Goal: Entertainment & Leisure: Browse casually

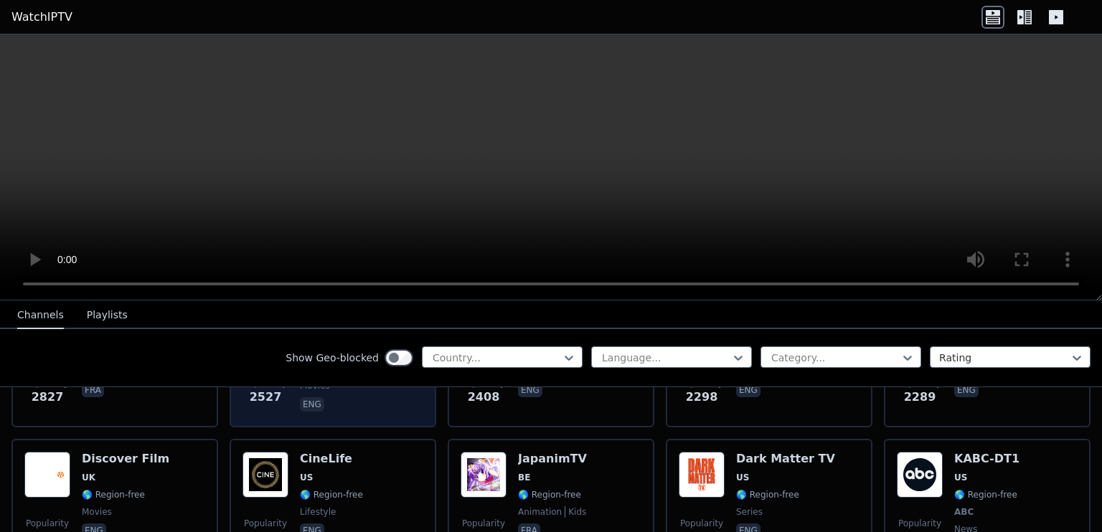
scroll to position [717, 0]
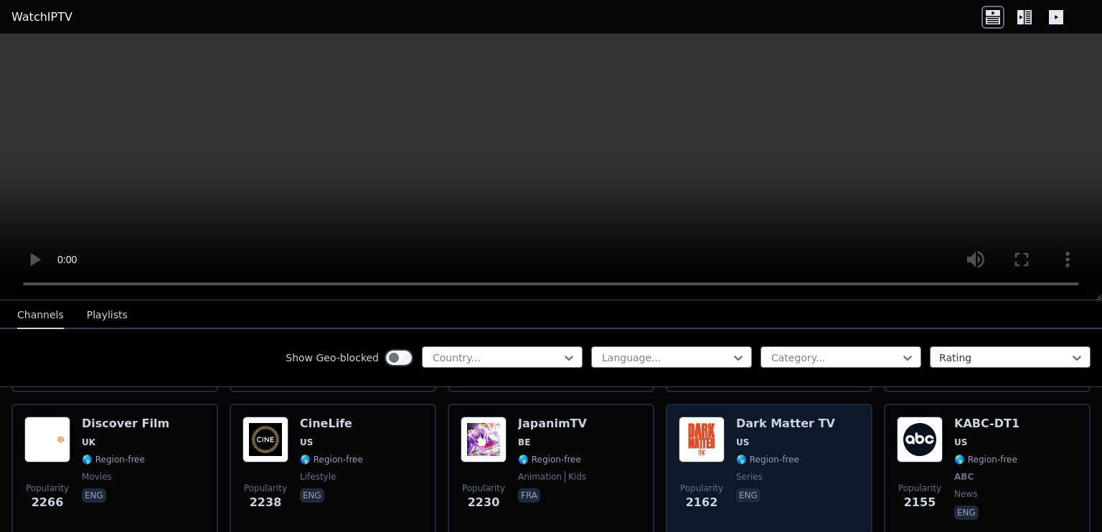
click at [788, 453] on div "Dark Matter TV US 🌎 Region-free series eng" at bounding box center [785, 470] width 99 height 106
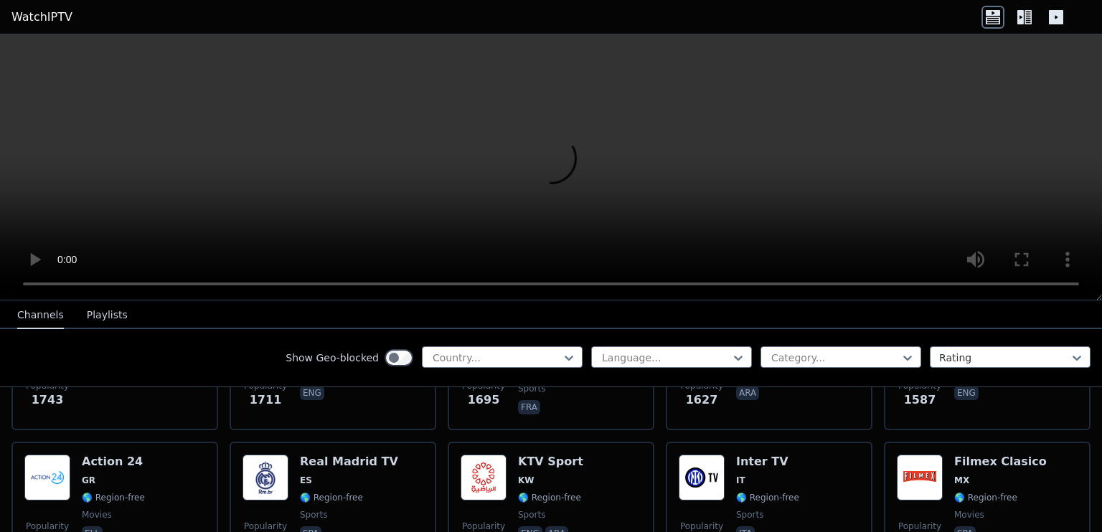
scroll to position [1148, 0]
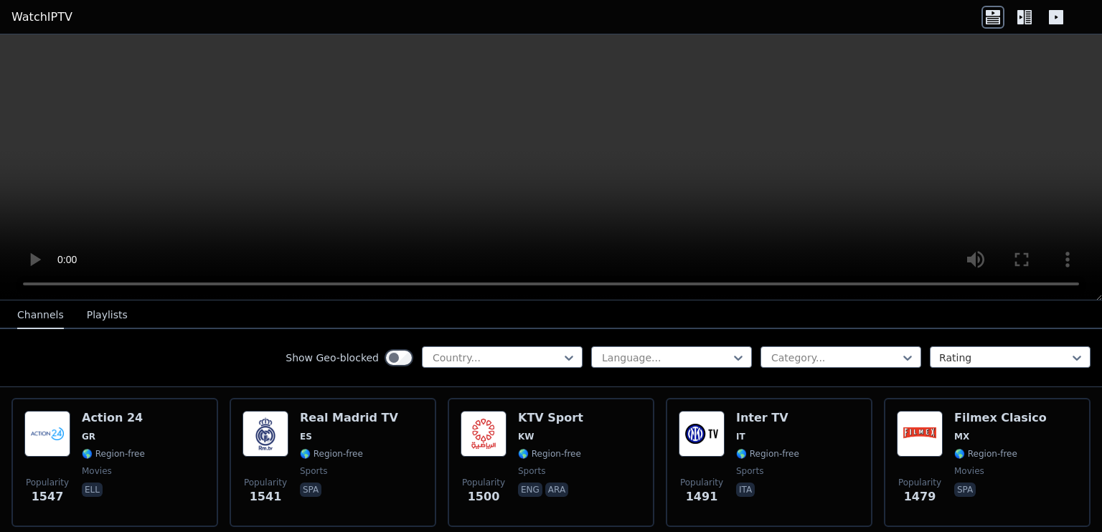
click at [967, 46] on video at bounding box center [551, 167] width 1102 height 266
click at [956, 91] on video at bounding box center [551, 167] width 1102 height 266
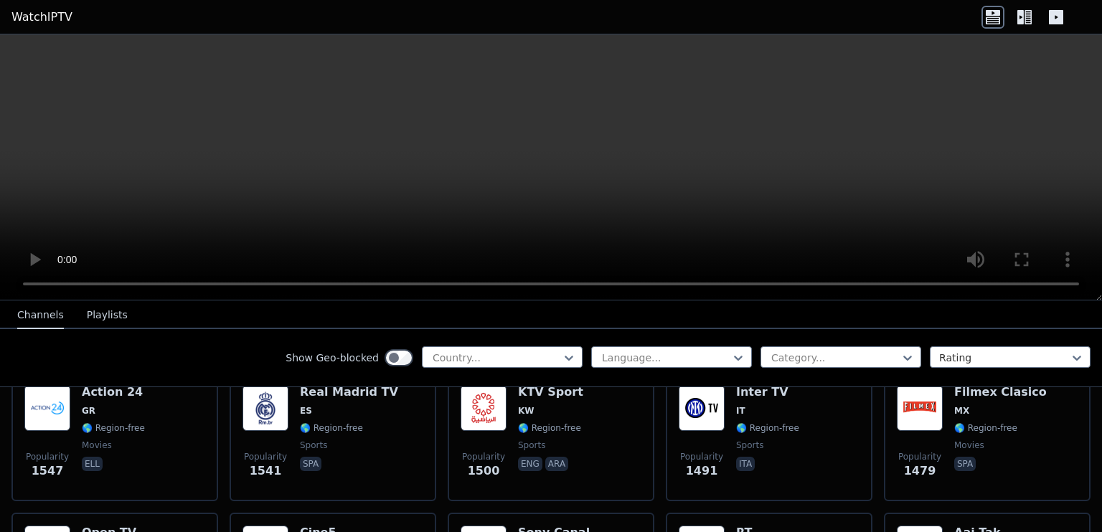
scroll to position [1219, 0]
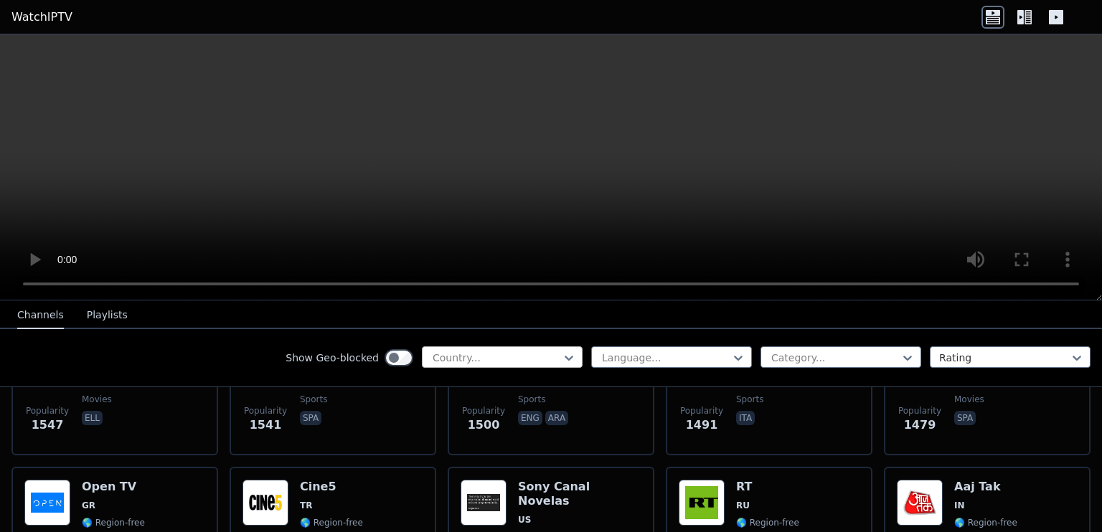
click at [502, 354] on div at bounding box center [496, 358] width 131 height 14
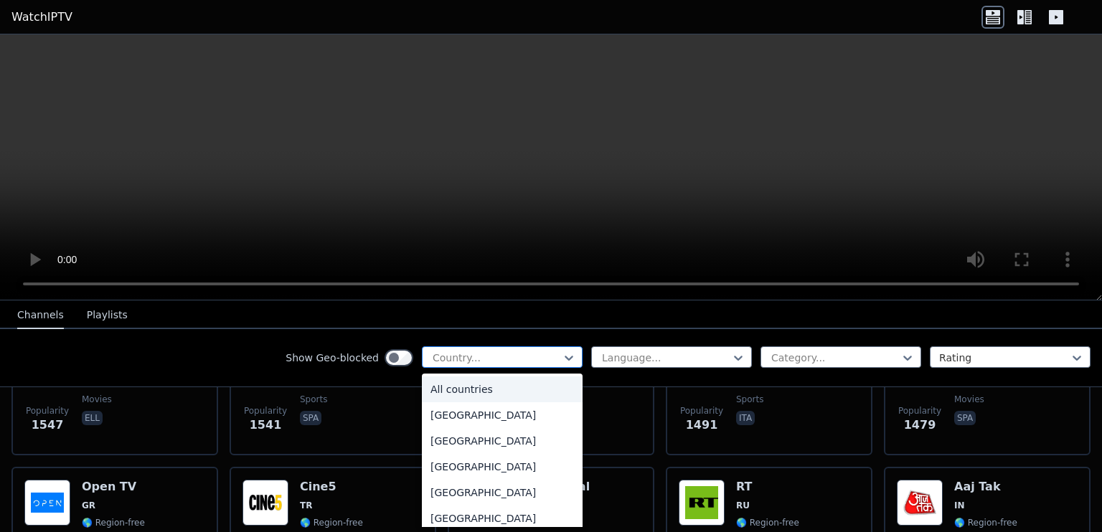
click at [495, 356] on div at bounding box center [496, 358] width 131 height 14
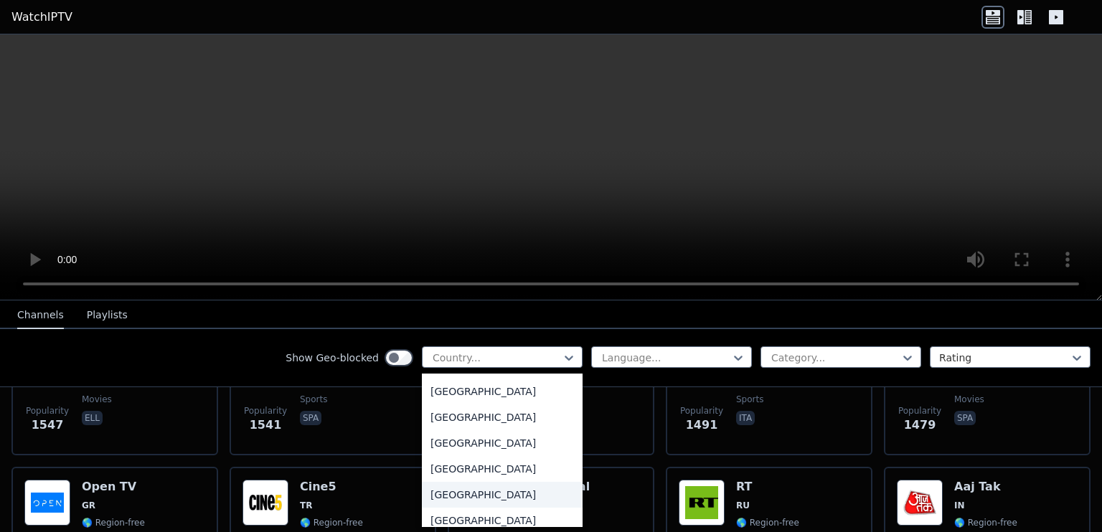
click at [442, 495] on div "[GEOGRAPHIC_DATA]" at bounding box center [502, 495] width 161 height 26
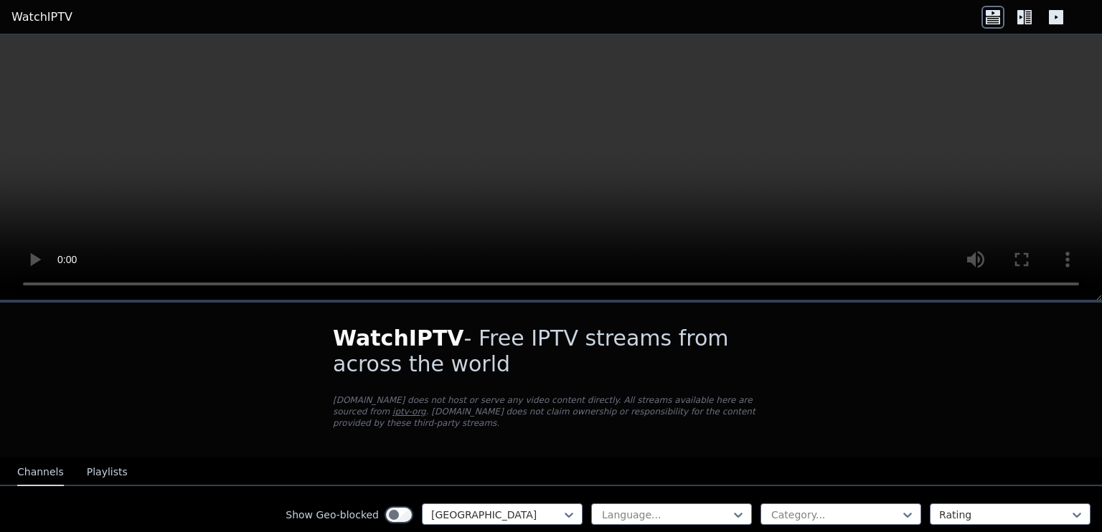
scroll to position [143, 0]
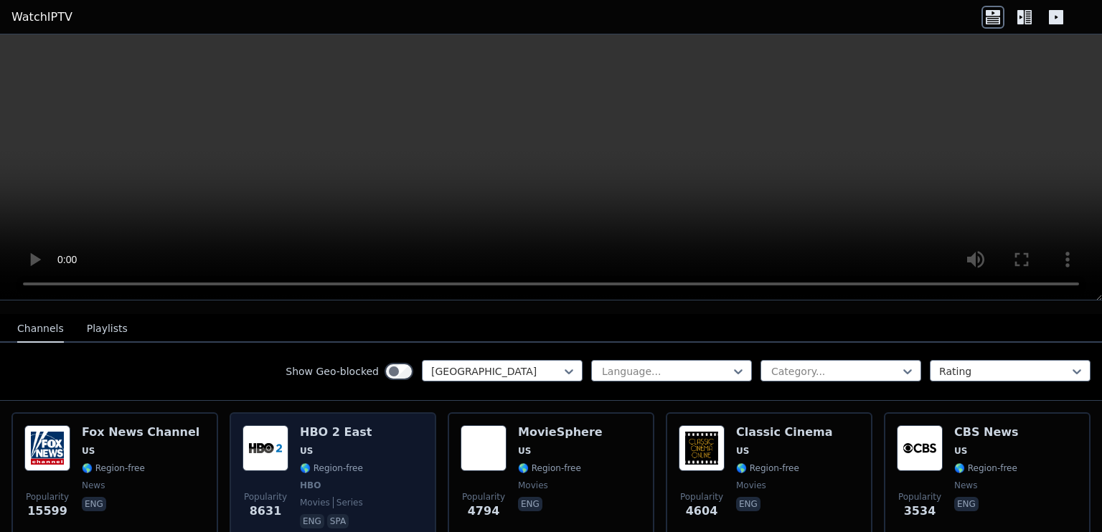
click at [339, 497] on span "series" at bounding box center [348, 502] width 30 height 11
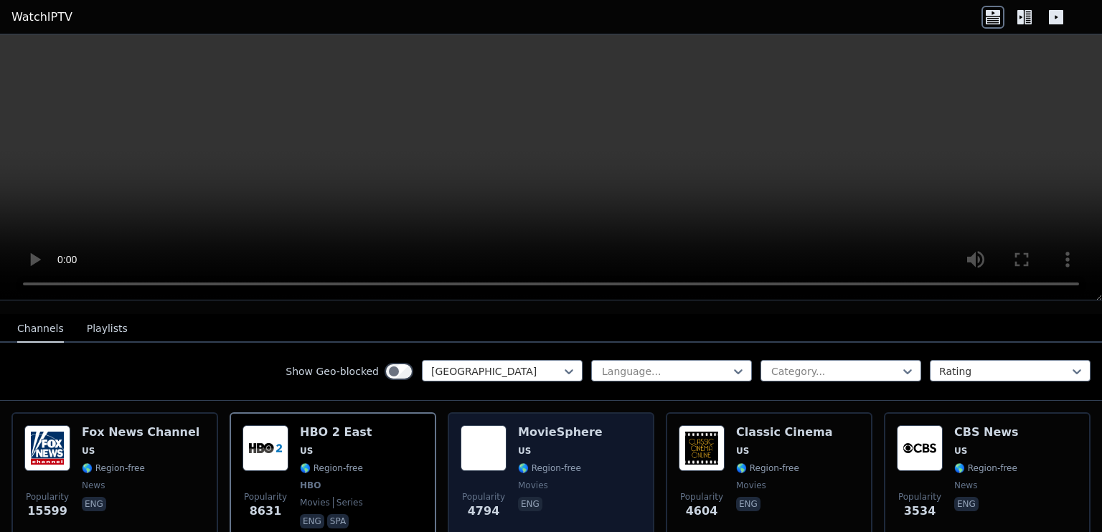
click at [590, 477] on div "Popularity 4794 MovieSphere US 🌎 Region-free movies eng" at bounding box center [551, 478] width 181 height 106
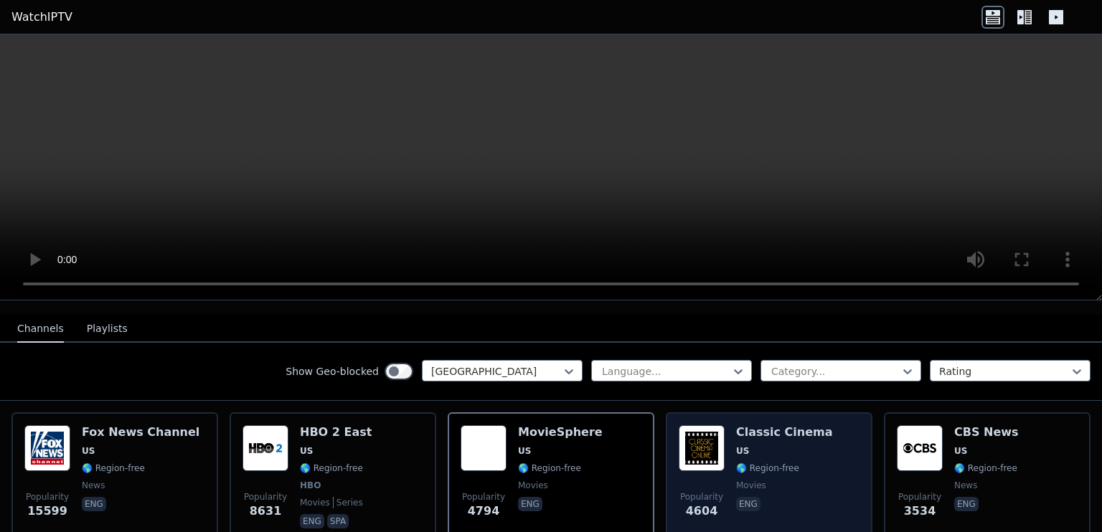
click at [807, 486] on div "Popularity 4604 Classic Cinema US 🌎 Region-free movies eng" at bounding box center [769, 478] width 181 height 106
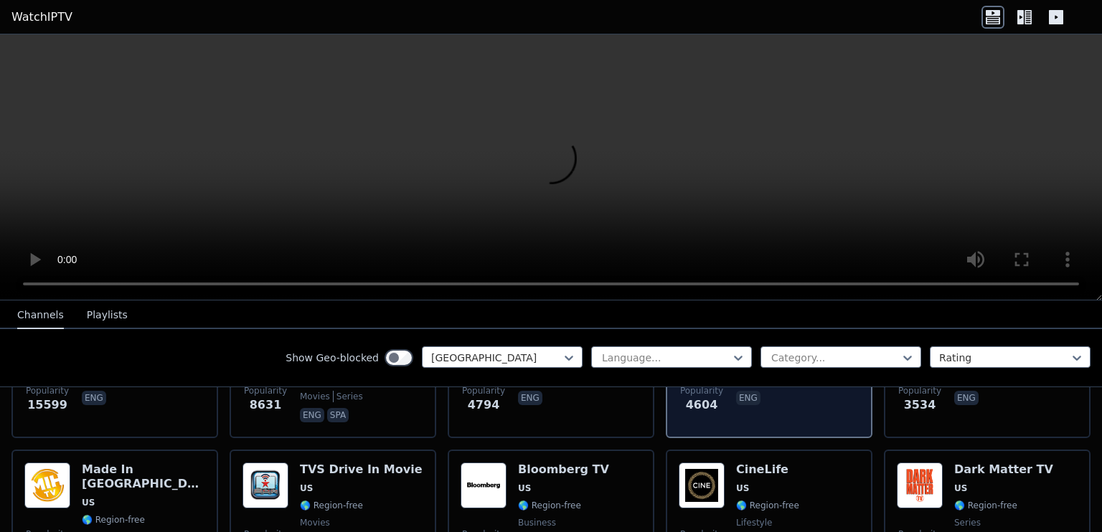
scroll to position [287, 0]
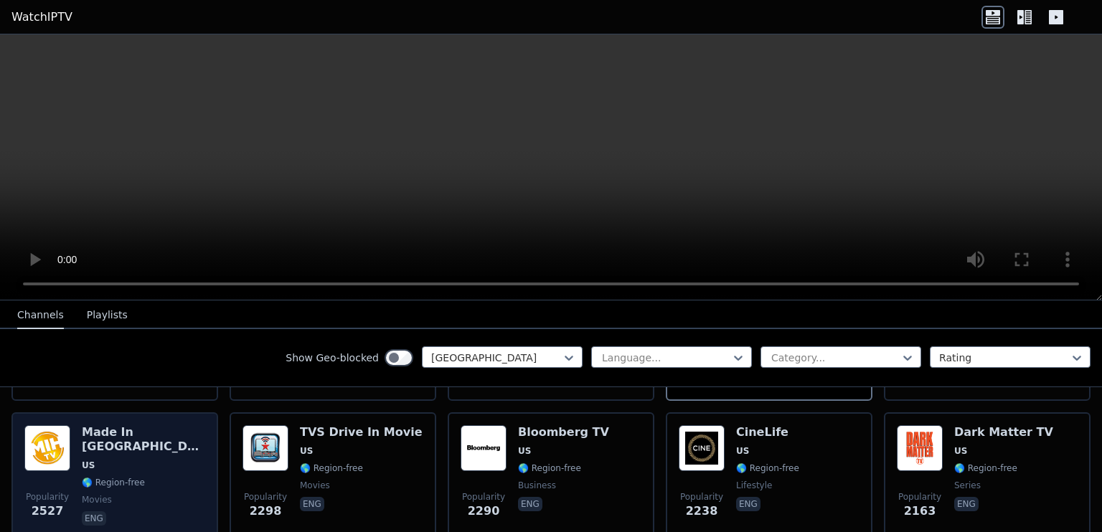
click at [153, 494] on span "movies" at bounding box center [143, 499] width 123 height 11
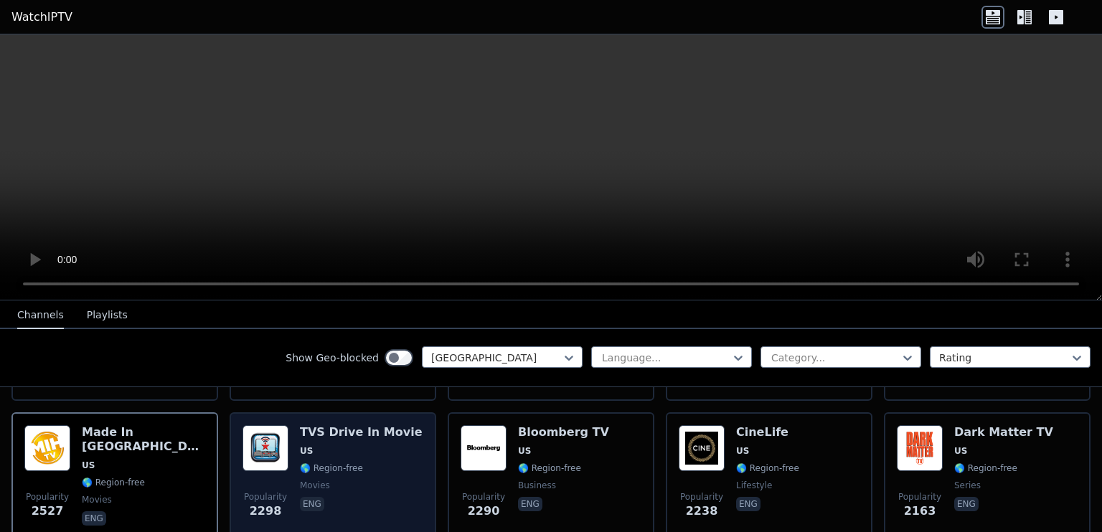
click at [372, 497] on span "eng" at bounding box center [361, 505] width 123 height 17
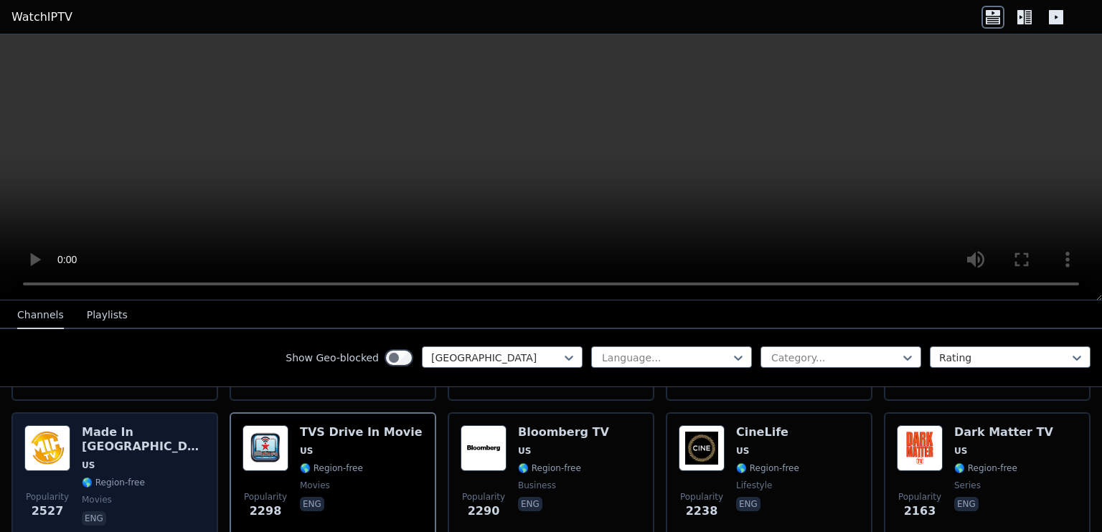
click at [176, 511] on span "eng" at bounding box center [143, 519] width 123 height 17
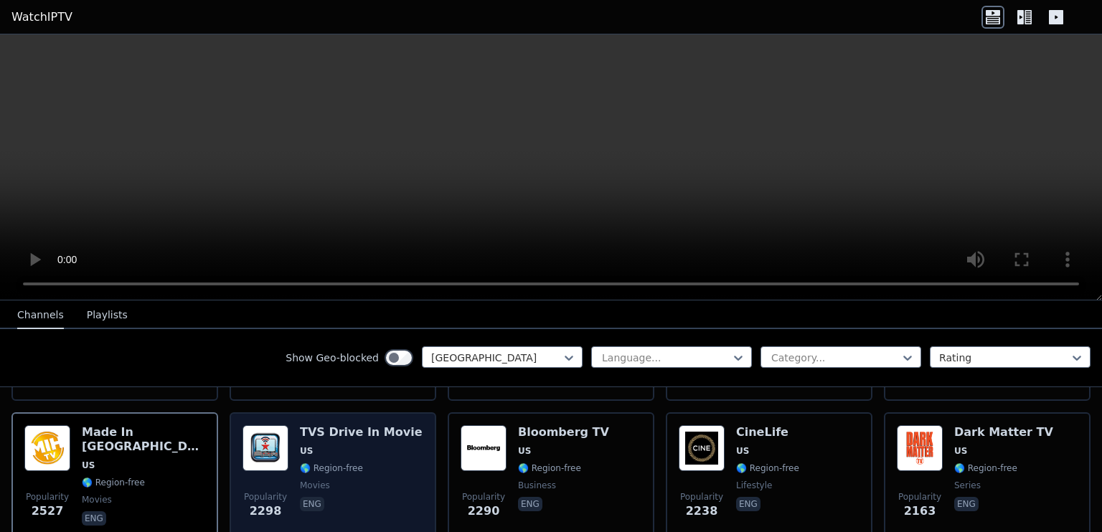
click at [373, 497] on span "eng" at bounding box center [361, 505] width 123 height 17
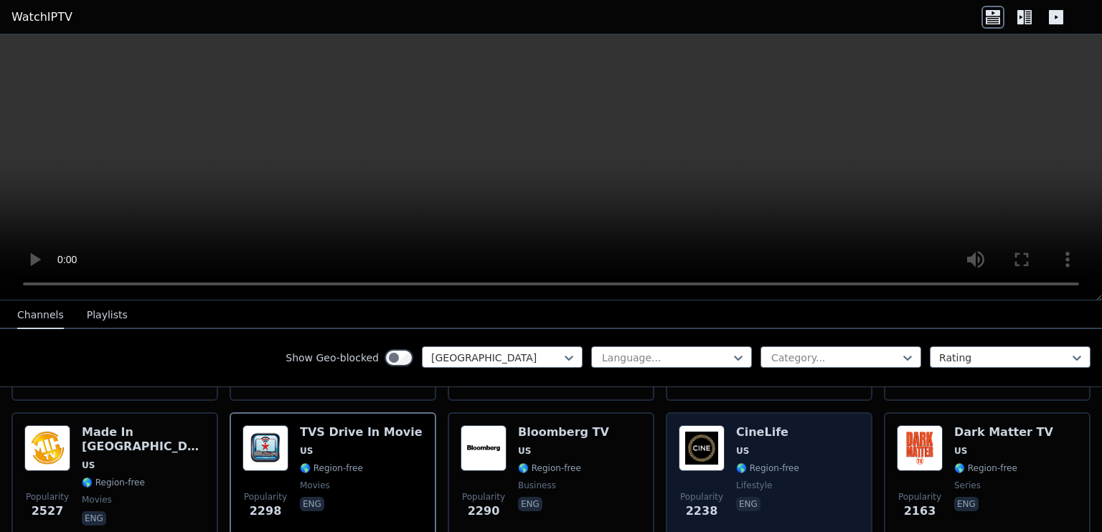
click at [816, 496] on div "Popularity 2238 CineLife [GEOGRAPHIC_DATA] 🌎 Region-free lifestyle eng" at bounding box center [769, 476] width 181 height 103
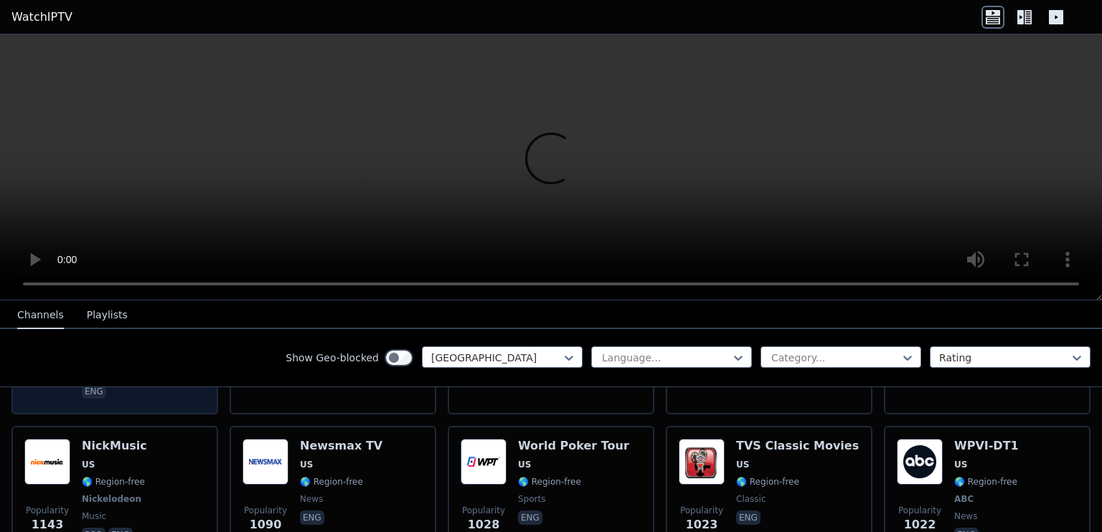
scroll to position [717, 0]
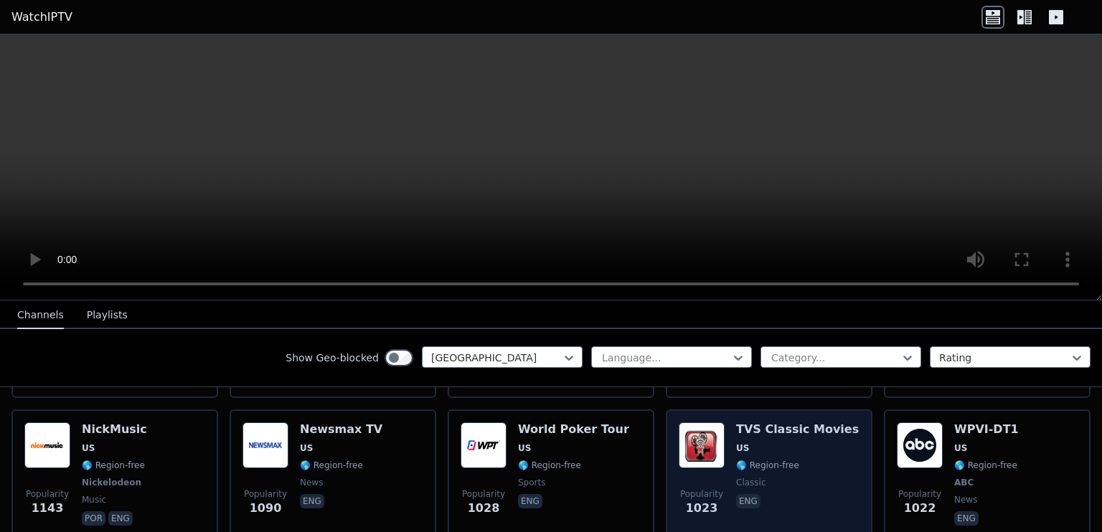
click at [805, 473] on div "TVS Classic Movies US 🌎 Region-free classic eng" at bounding box center [797, 476] width 123 height 106
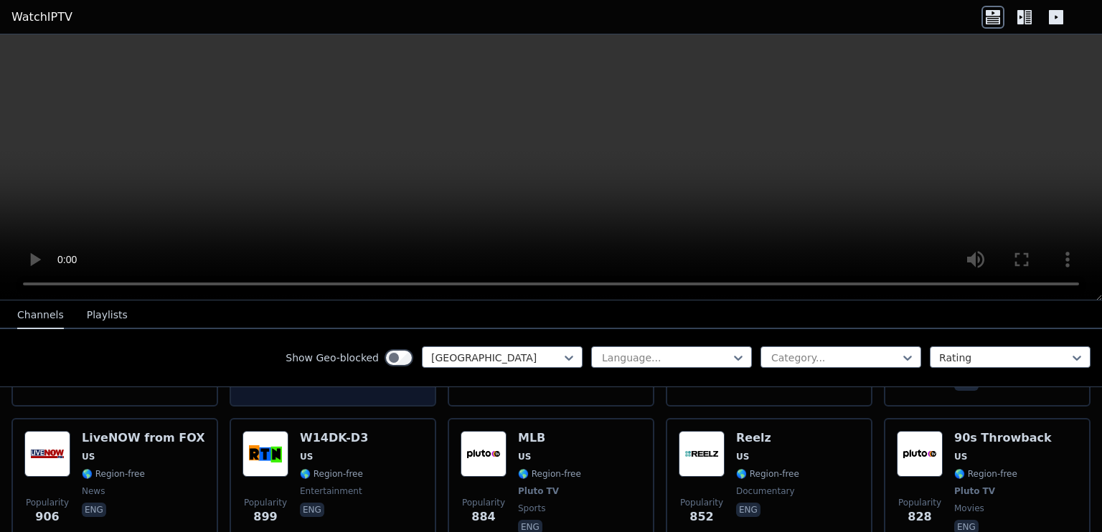
scroll to position [1004, 0]
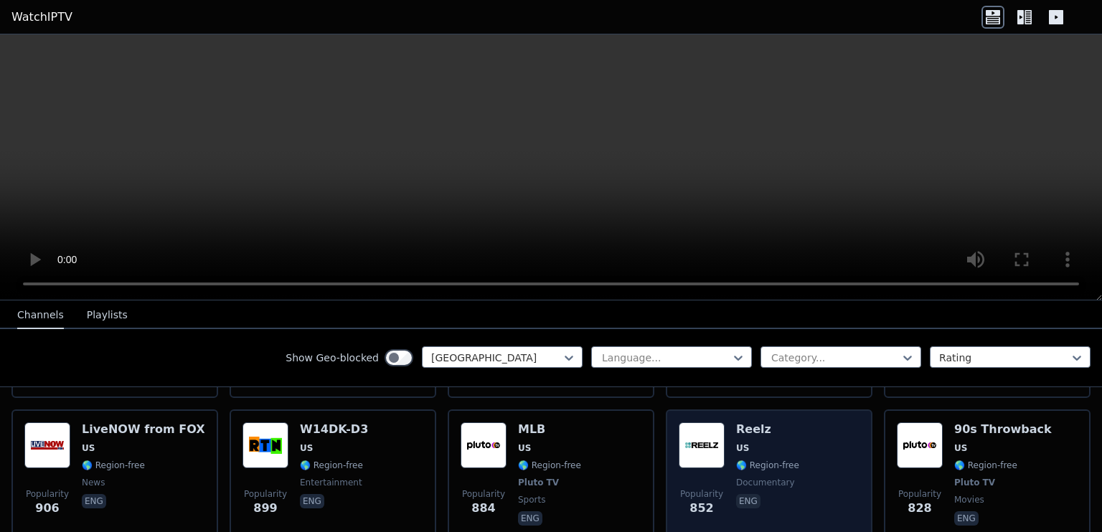
click at [801, 439] on div "Popularity 852 Reelz [GEOGRAPHIC_DATA] 🌎 Region-free documentary eng" at bounding box center [769, 476] width 181 height 106
click at [799, 440] on div "Popularity 852 Reelz [GEOGRAPHIC_DATA] 🌎 Region-free documentary eng" at bounding box center [769, 476] width 181 height 106
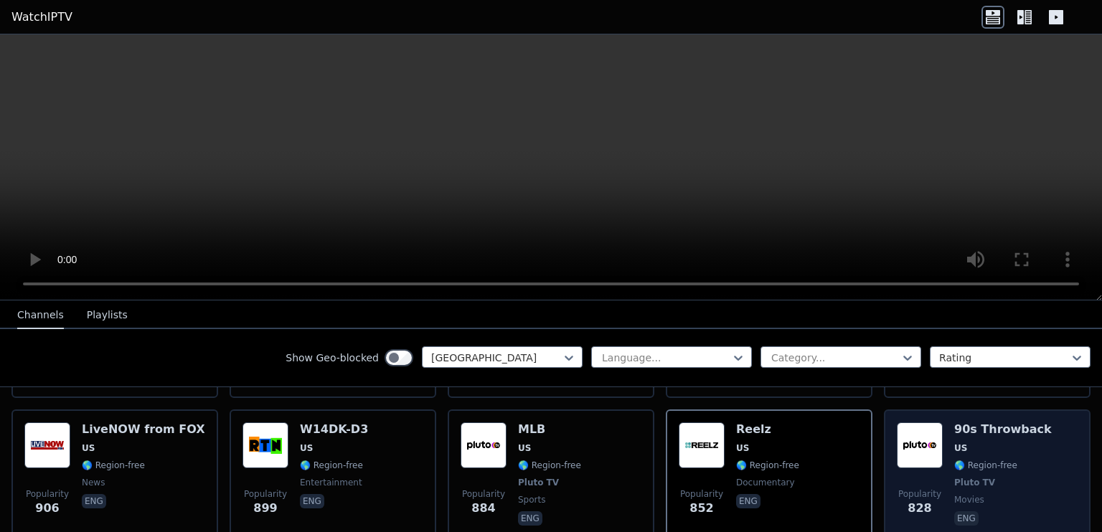
click at [1021, 442] on div "90s Throwback US 🌎 Region-free Pluto TV movies eng" at bounding box center [1003, 476] width 98 height 106
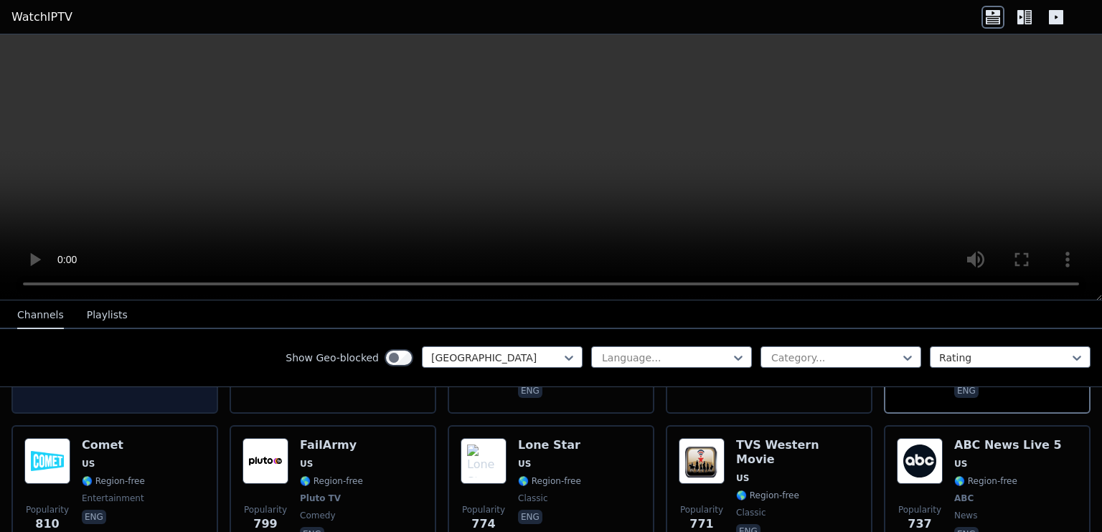
scroll to position [1148, 0]
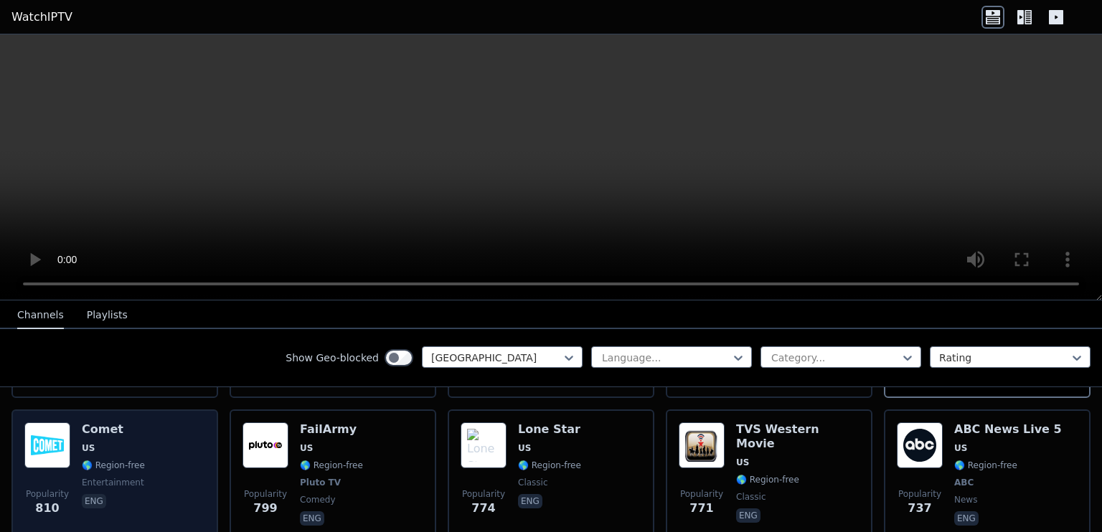
click at [172, 433] on div "Popularity 810 Comet US 🌎 Region-free entertainment eng" at bounding box center [114, 476] width 181 height 106
click at [157, 435] on div "Popularity 810 Comet US 🌎 Region-free entertainment eng" at bounding box center [114, 476] width 181 height 106
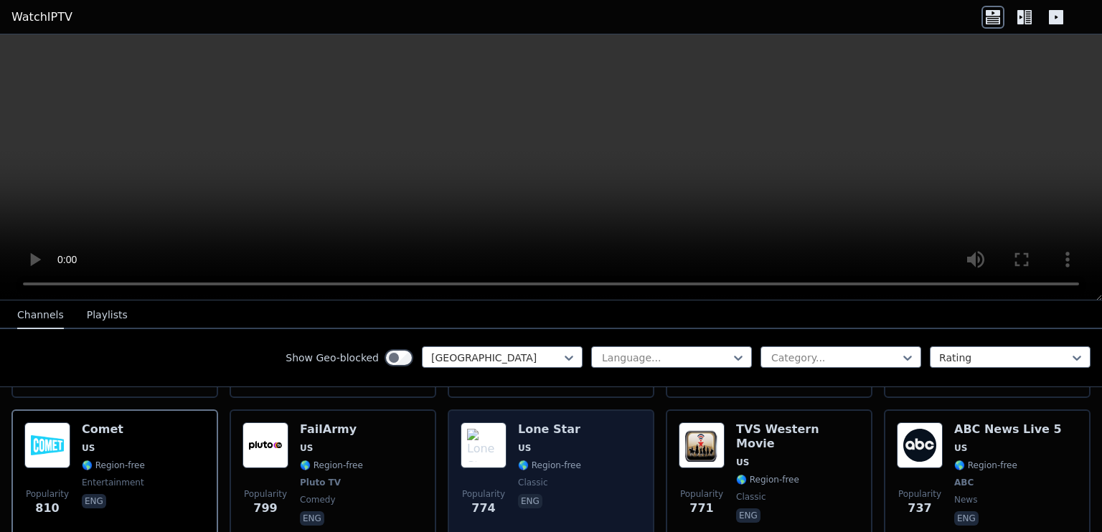
click at [591, 435] on div "Popularity 774 Lone Star US 🌎 Region-free classic eng" at bounding box center [551, 476] width 181 height 106
click at [591, 438] on div "Popularity 774 Lone Star US 🌎 Region-free classic eng" at bounding box center [551, 476] width 181 height 106
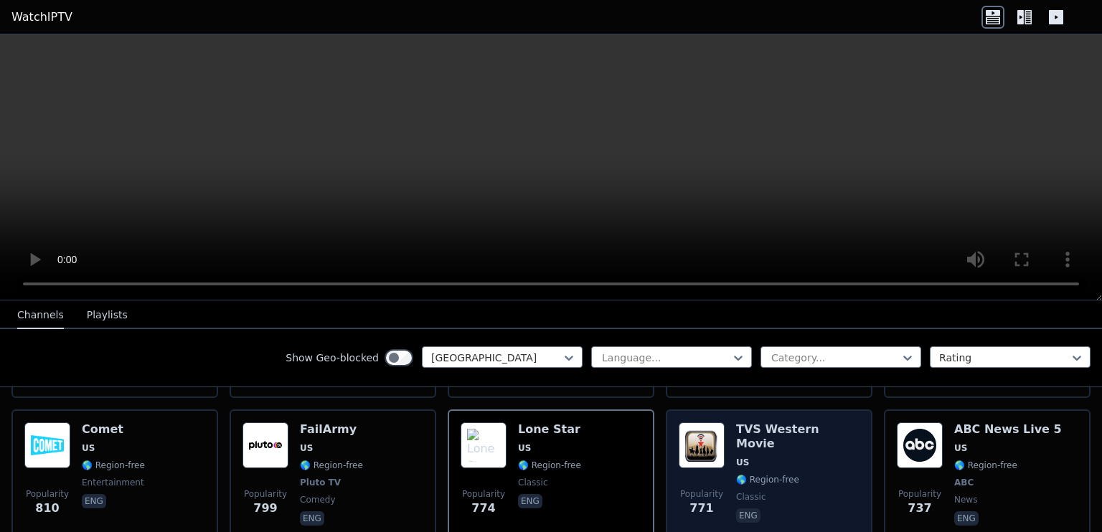
click at [793, 491] on span "classic" at bounding box center [797, 496] width 123 height 11
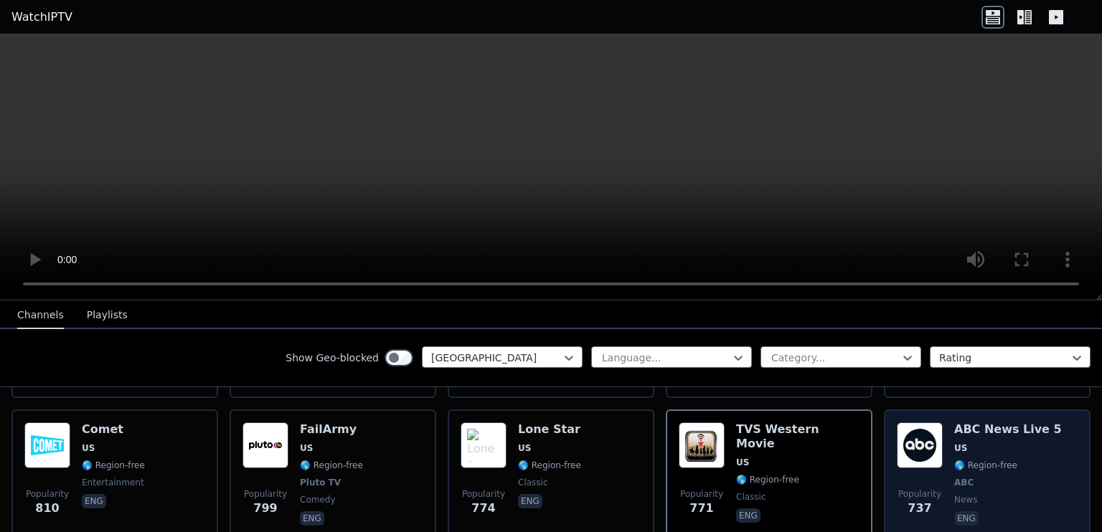
click at [1018, 494] on span "news" at bounding box center [1008, 499] width 108 height 11
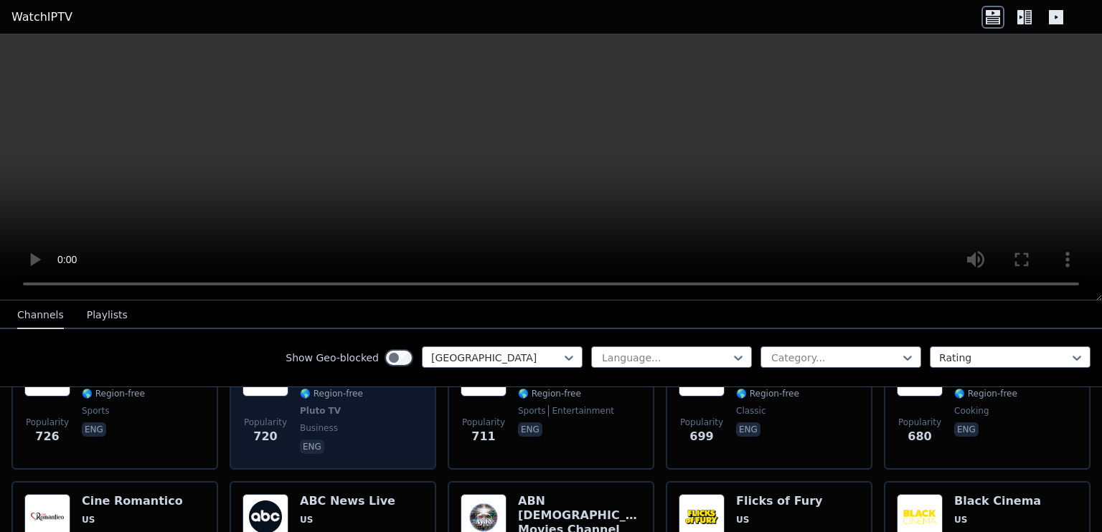
scroll to position [1435, 0]
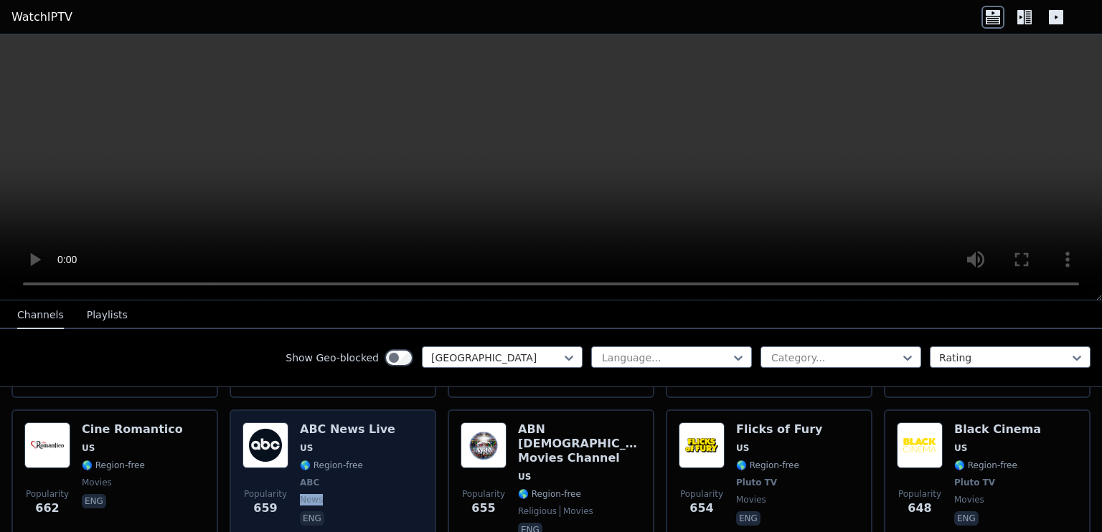
click at [329, 475] on div "ABC News Live US 🌎 Region-free ABC news eng" at bounding box center [347, 482] width 95 height 118
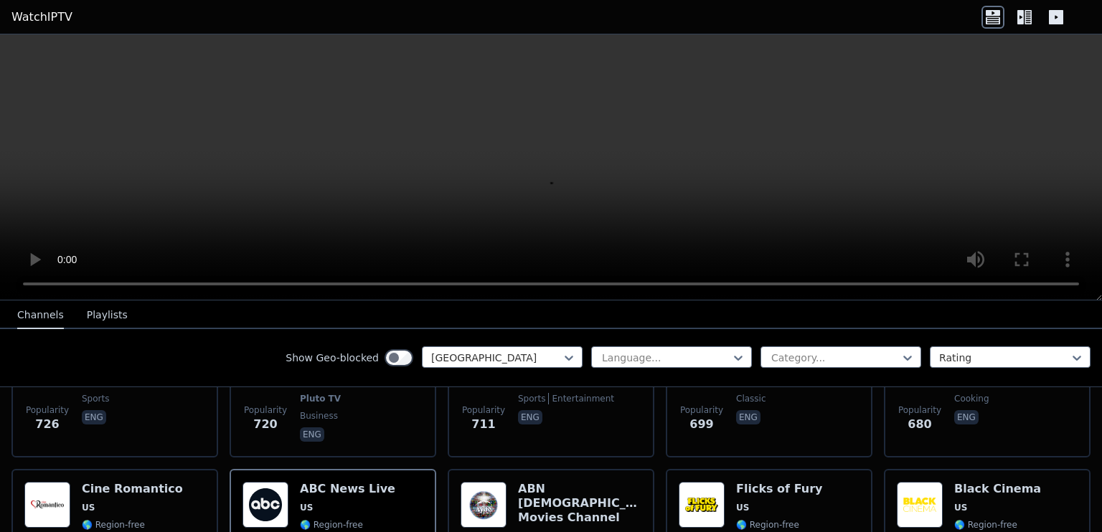
scroll to position [1363, 0]
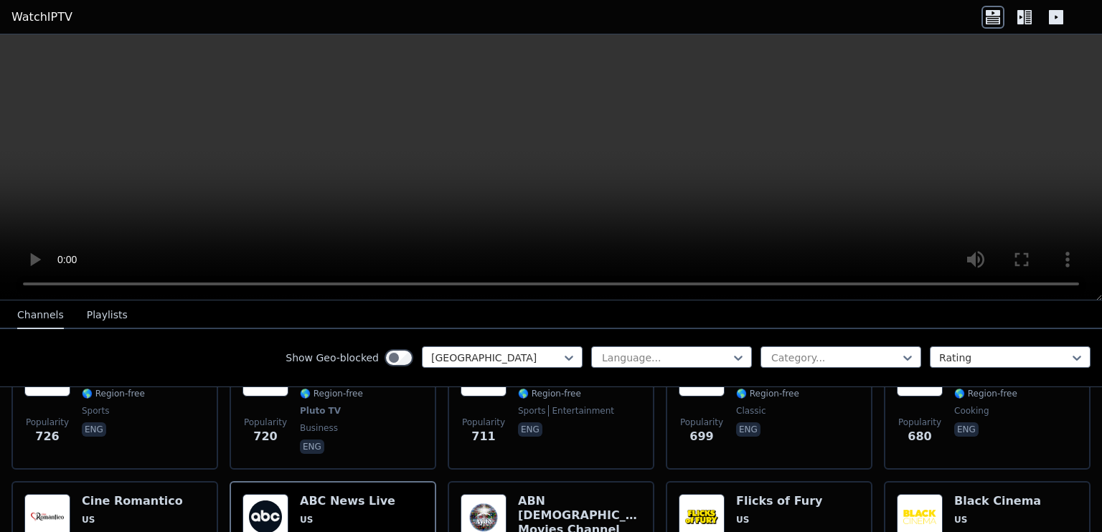
click at [488, 154] on video at bounding box center [551, 167] width 1102 height 266
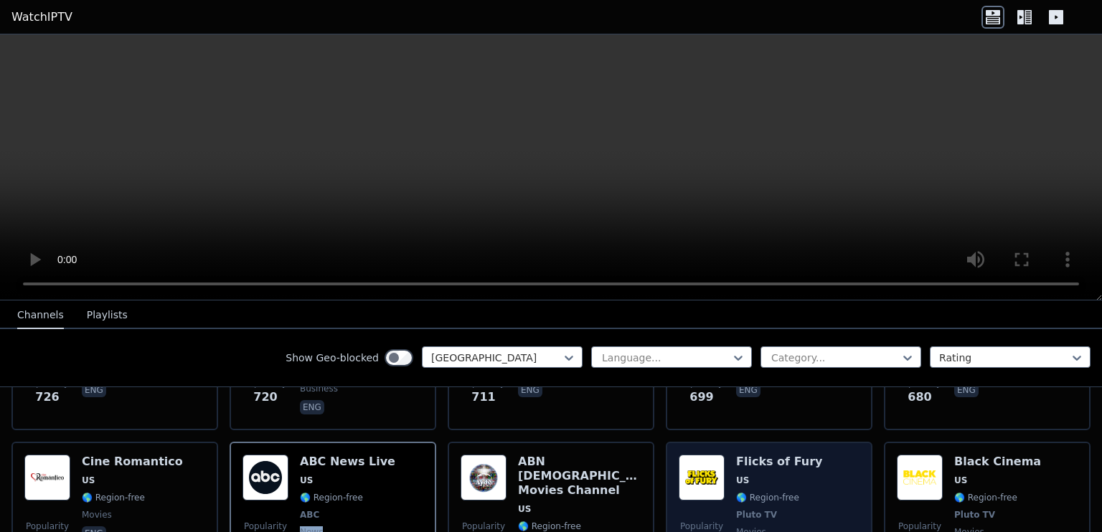
scroll to position [1435, 0]
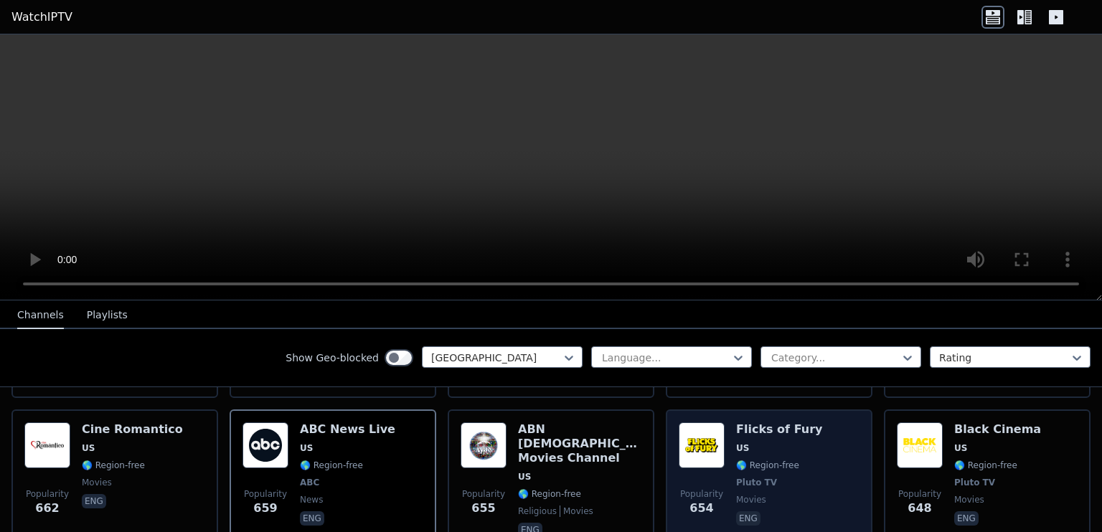
click at [798, 445] on div "Popularity 654 Flicks of Fury US 🌎 Region-free Pluto TV movies eng" at bounding box center [769, 482] width 181 height 118
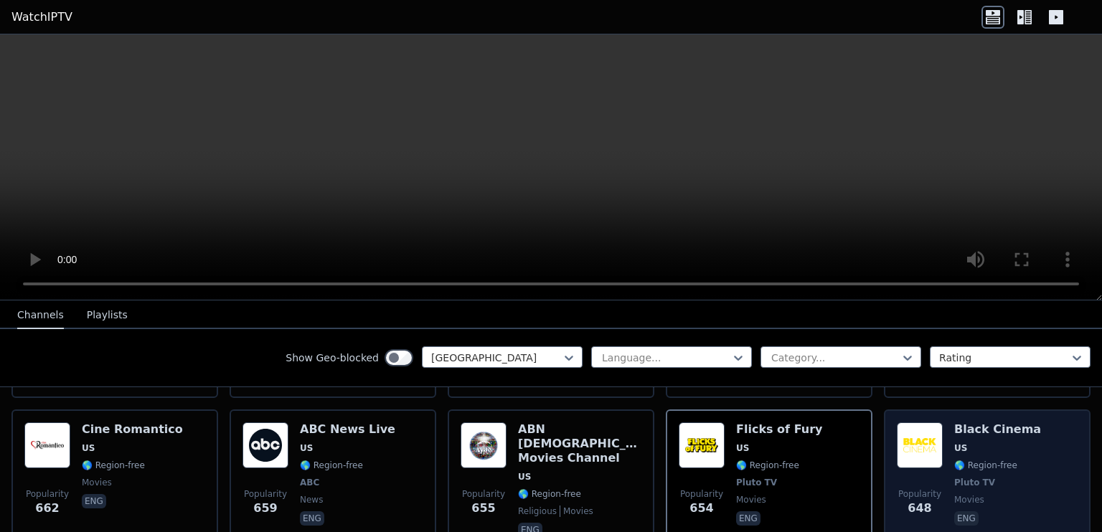
click at [1035, 441] on div "Popularity 648 Black Cinema US 🌎 Region-free Pluto TV movies eng" at bounding box center [987, 482] width 181 height 118
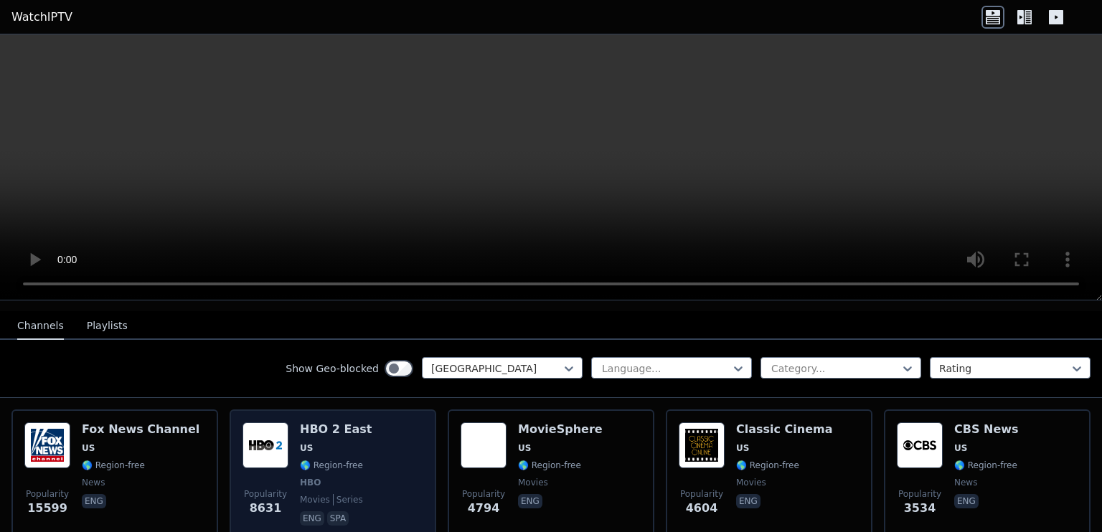
scroll to position [143, 0]
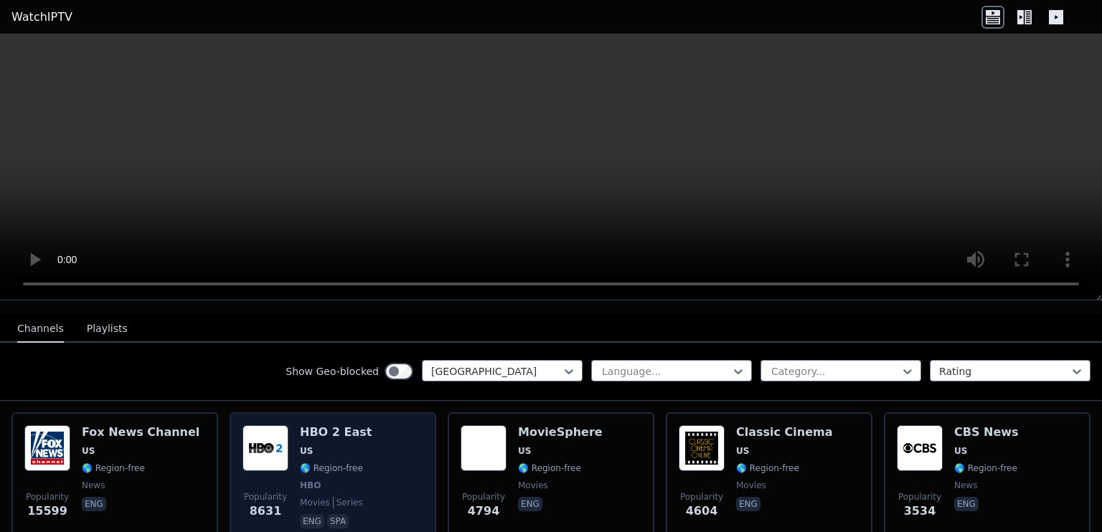
click at [369, 461] on div "Popularity 8631 HBO 2 East US 🌎 Region-free HBO movies series eng spa" at bounding box center [332, 478] width 181 height 106
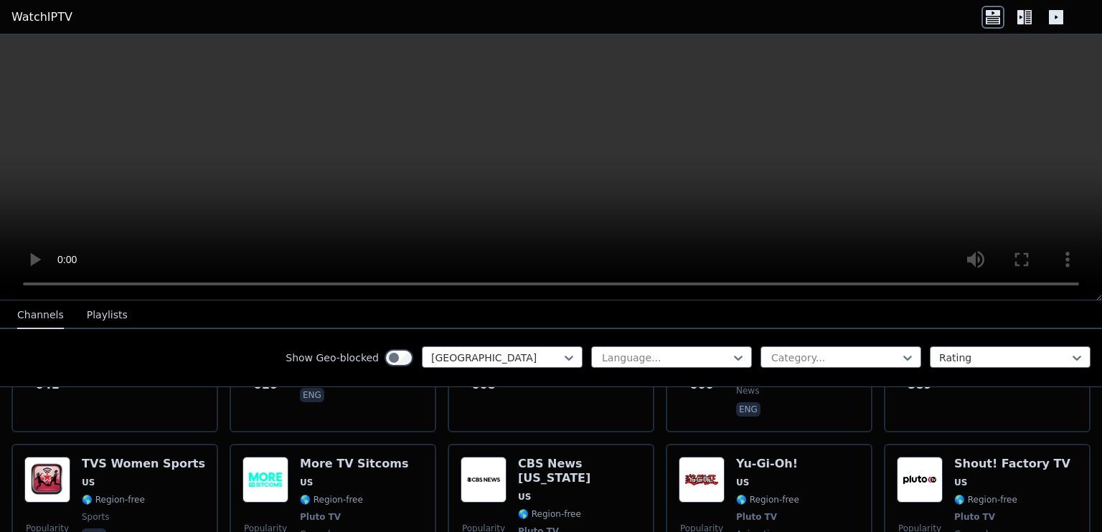
scroll to position [1722, 0]
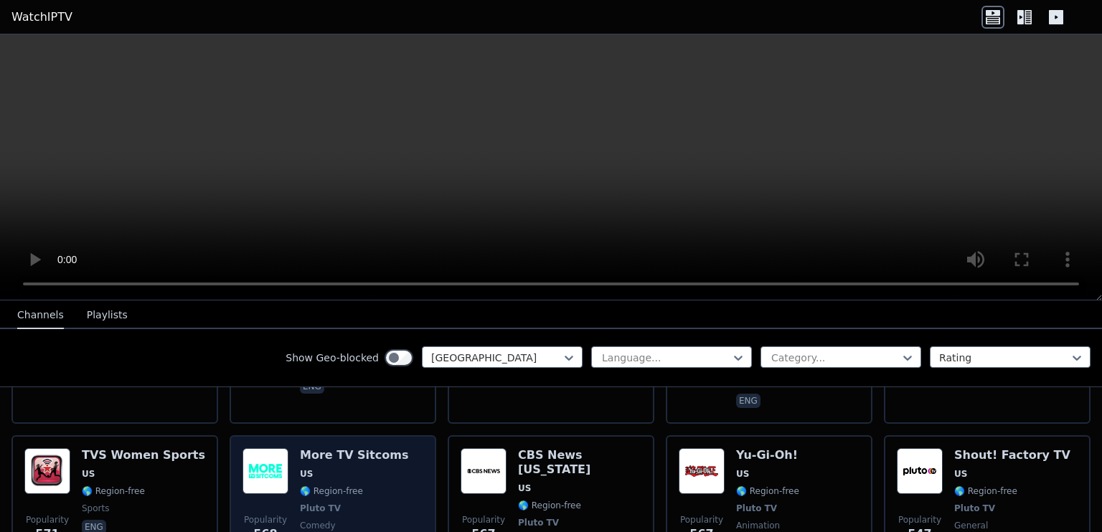
click at [376, 503] on span "Pluto TV" at bounding box center [354, 508] width 108 height 11
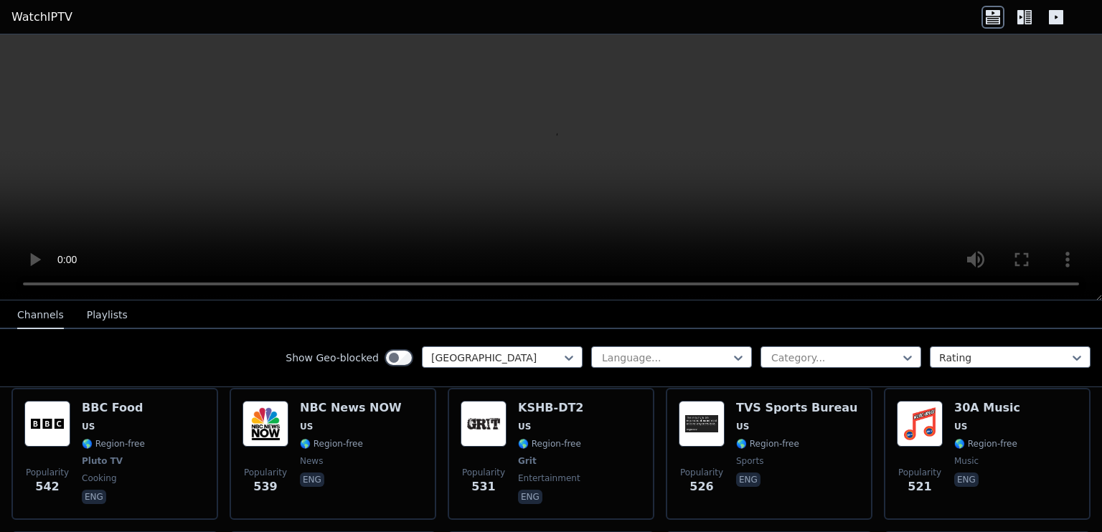
scroll to position [2009, 0]
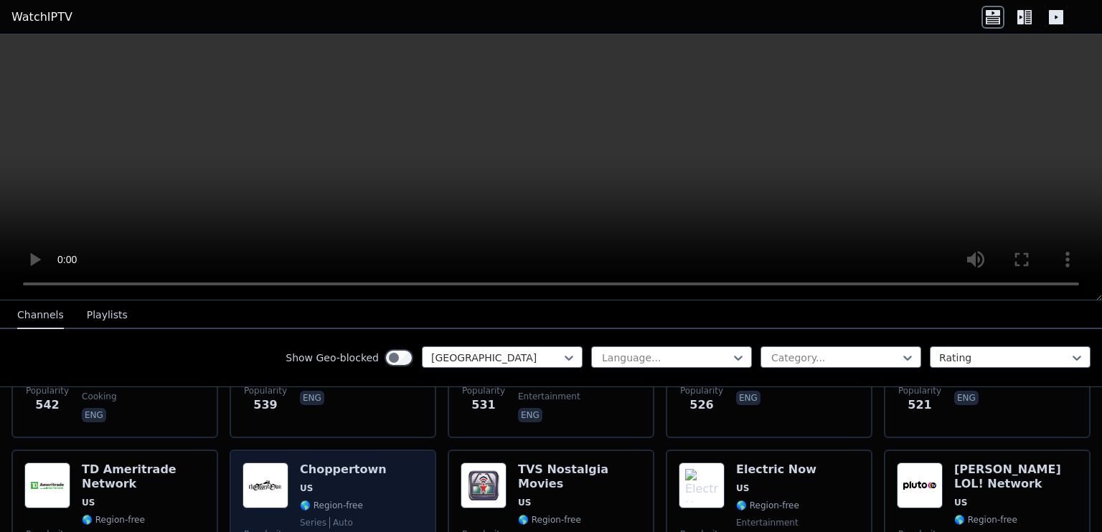
click at [371, 463] on div "Popularity 481 Choppertown US 🌎 Region-free series auto eng" at bounding box center [332, 523] width 181 height 121
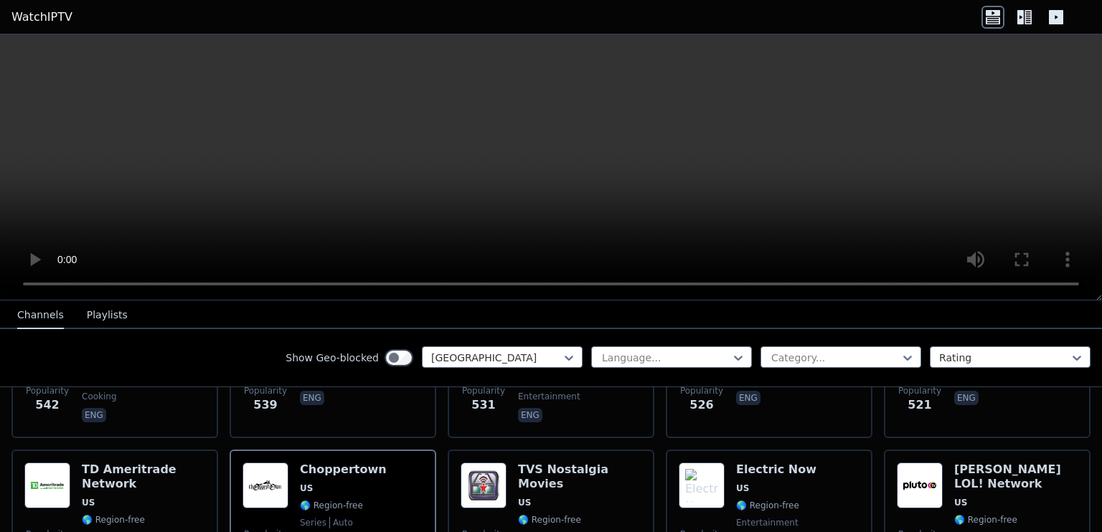
click at [37, 320] on button "Channels" at bounding box center [40, 315] width 47 height 27
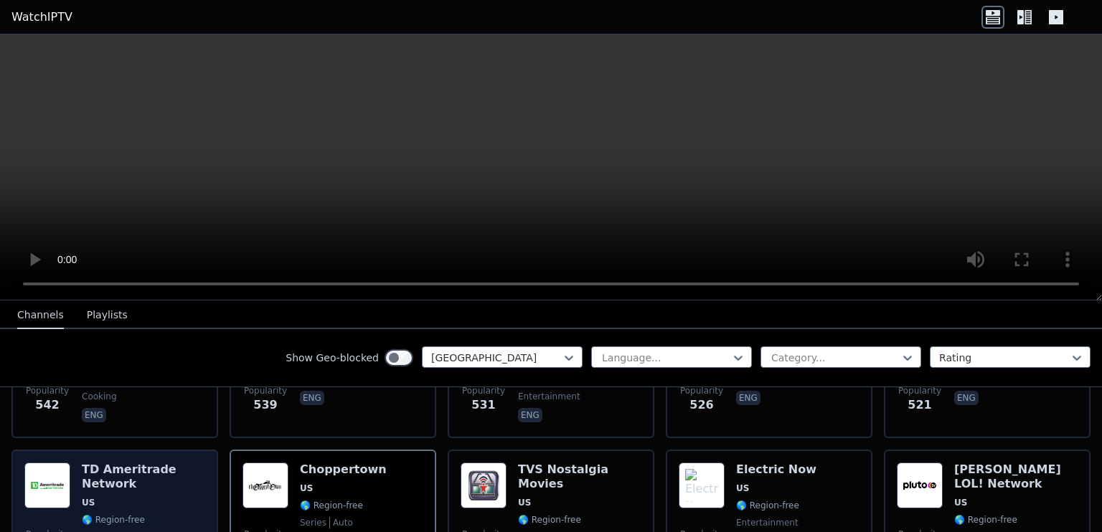
click at [114, 514] on span "🌎 Region-free" at bounding box center [113, 519] width 63 height 11
click at [115, 514] on span "🌎 Region-free" at bounding box center [113, 519] width 63 height 11
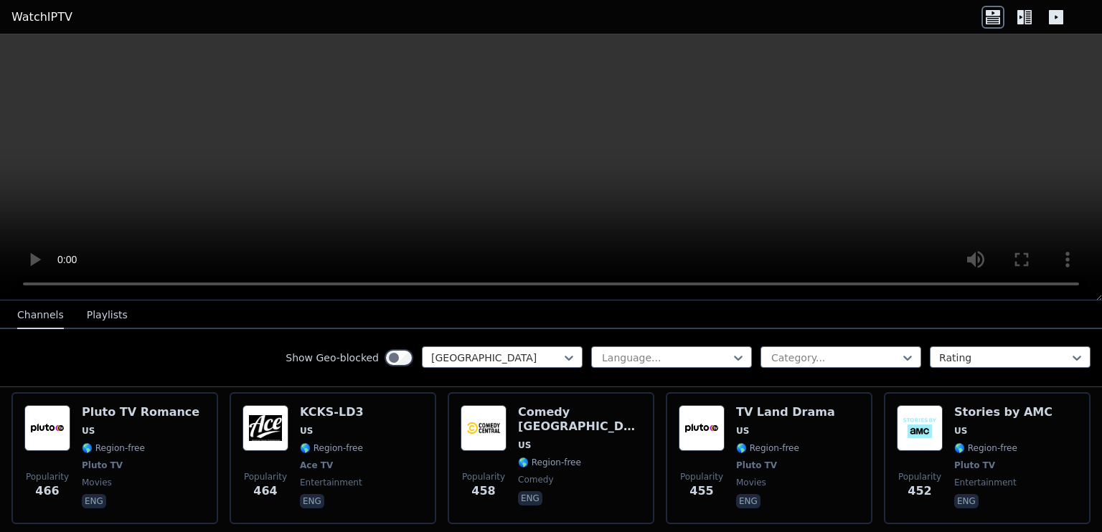
scroll to position [2152, 0]
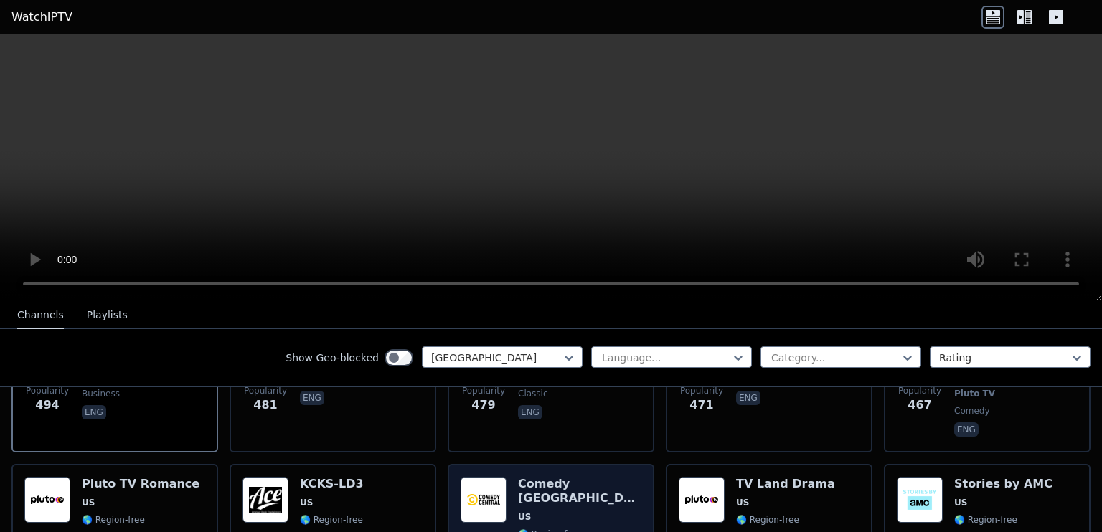
click at [577, 511] on span "US" at bounding box center [579, 516] width 123 height 11
click at [557, 477] on h6 "Comedy [GEOGRAPHIC_DATA]" at bounding box center [579, 491] width 123 height 29
click at [492, 477] on div "Popularity 458" at bounding box center [484, 530] width 46 height 106
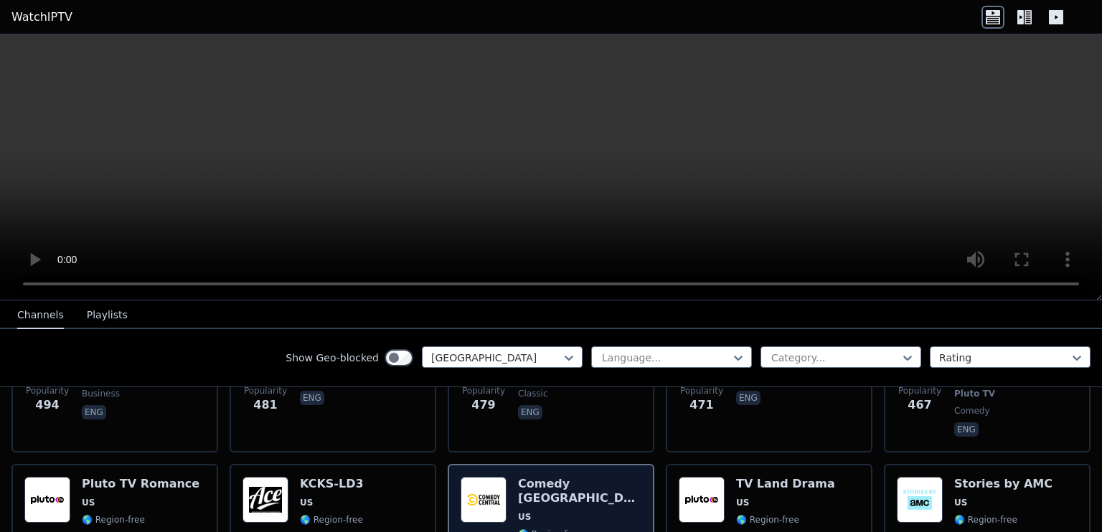
click at [492, 477] on div "Popularity 458" at bounding box center [484, 530] width 46 height 106
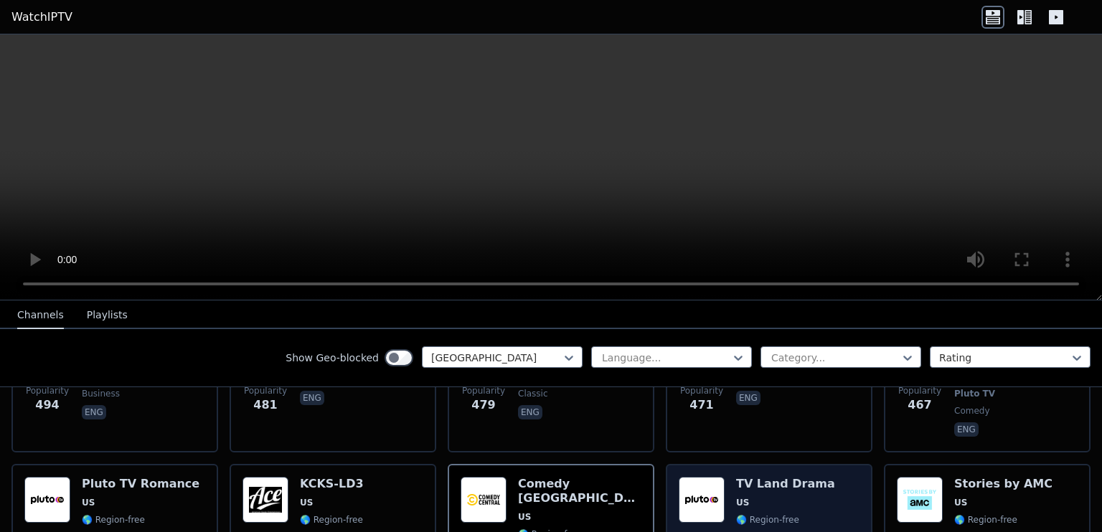
click at [771, 532] on span "Pluto TV" at bounding box center [785, 537] width 99 height 11
click at [684, 477] on img at bounding box center [702, 500] width 46 height 46
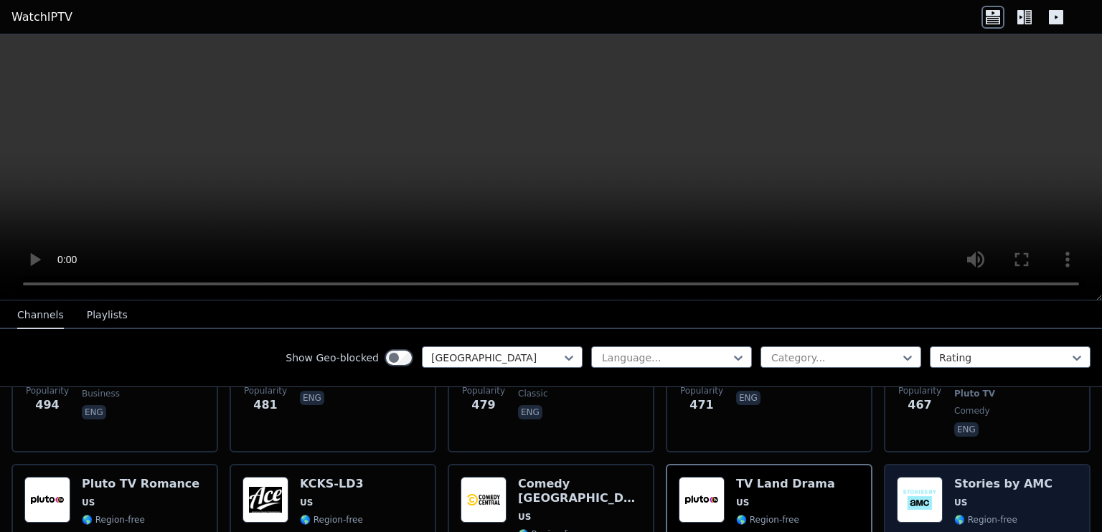
click at [902, 477] on img at bounding box center [920, 500] width 46 height 46
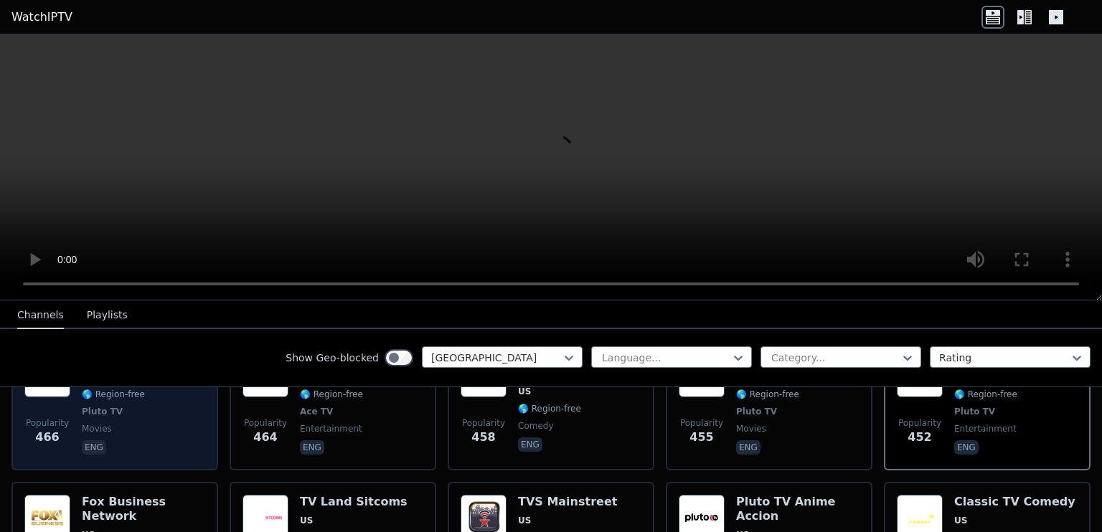
scroll to position [2295, 0]
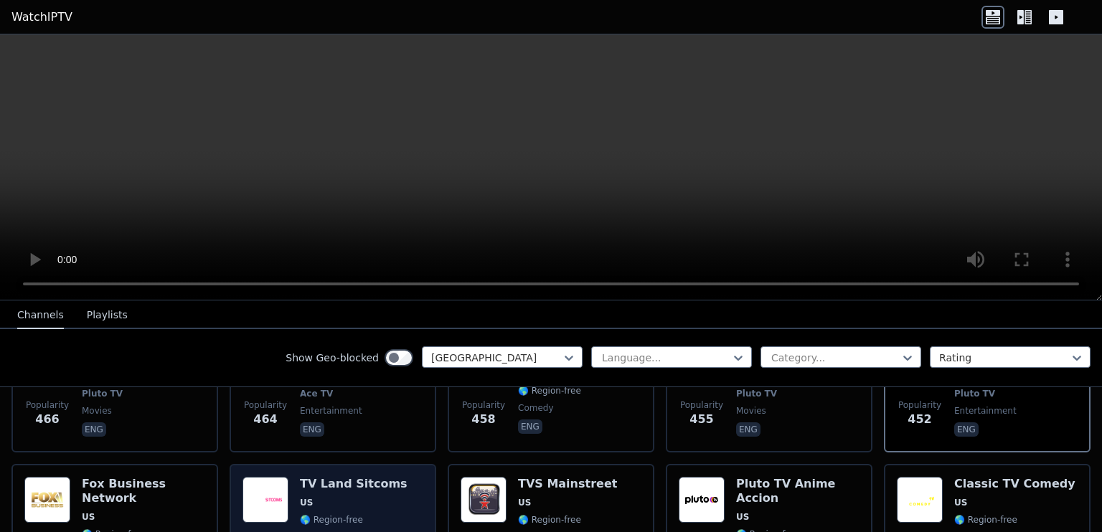
click at [279, 477] on img at bounding box center [265, 500] width 46 height 46
click at [278, 477] on img at bounding box center [265, 500] width 46 height 46
click at [330, 464] on div "Popularity 448 TV Land Sitcoms US 🌎 Region-free Pluto TV comedy eng" at bounding box center [333, 537] width 207 height 146
click at [332, 514] on span "🌎 Region-free" at bounding box center [331, 519] width 63 height 11
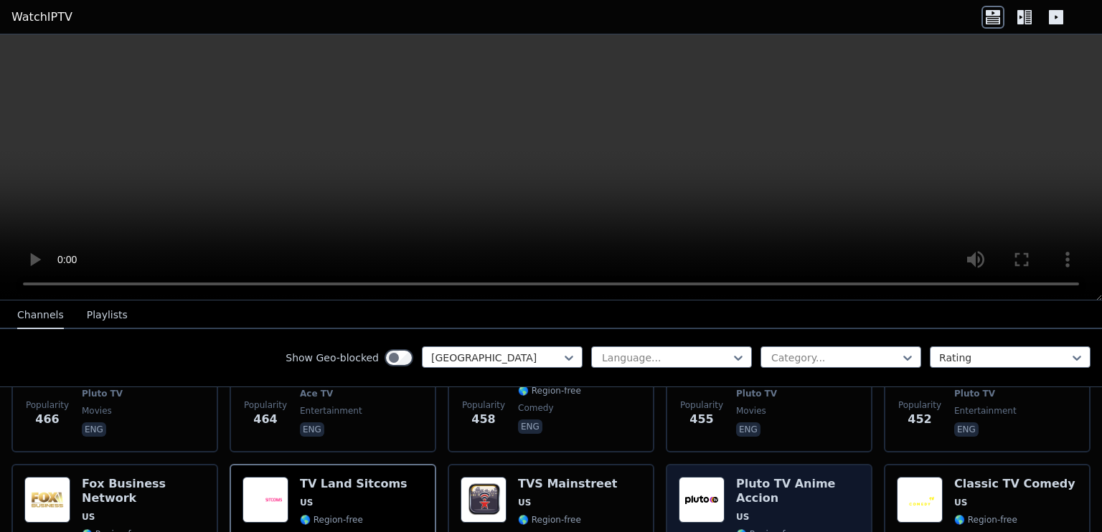
click at [809, 485] on div "Pluto TV Anime Accion US 🌎 Region-free Pluto TV animation spa" at bounding box center [797, 537] width 123 height 121
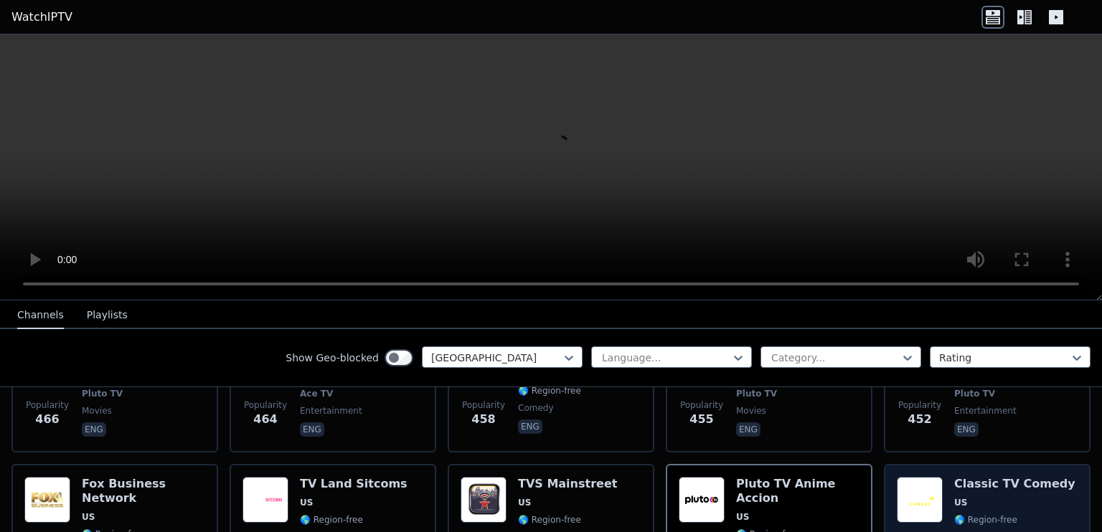
click at [994, 532] on span "Pluto TV" at bounding box center [1014, 537] width 121 height 11
click at [996, 532] on span "Pluto TV" at bounding box center [1014, 537] width 121 height 11
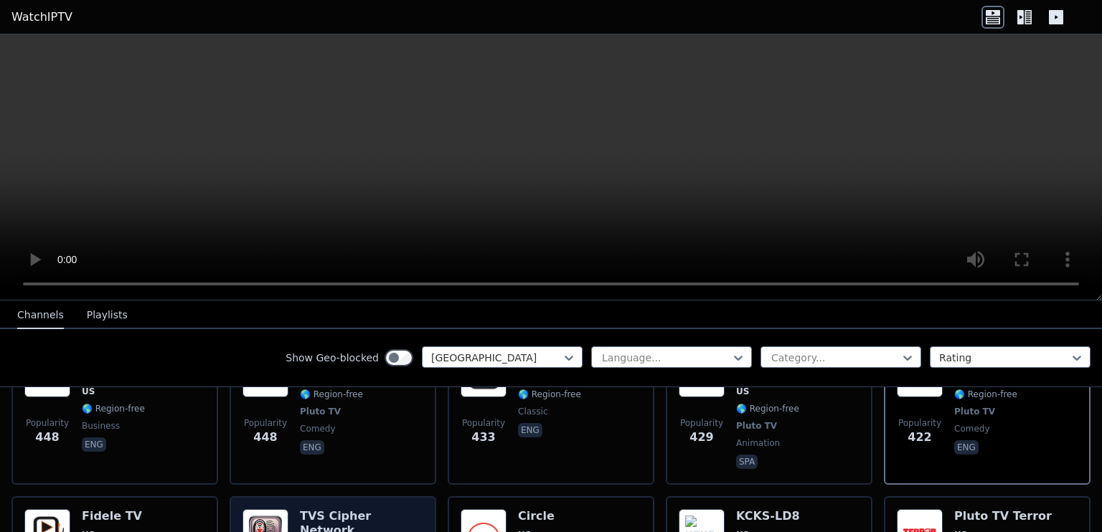
scroll to position [2511, 0]
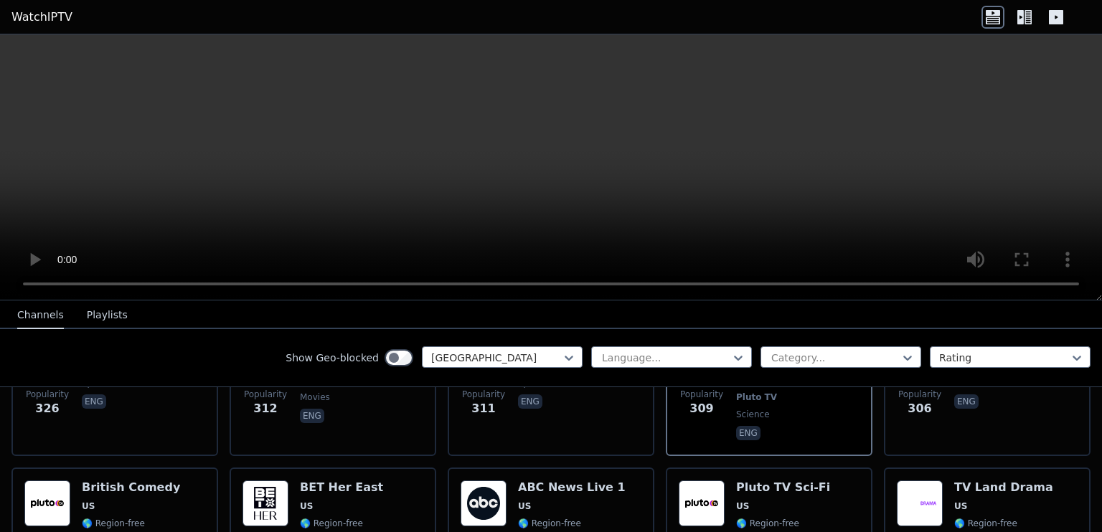
scroll to position [2801, 0]
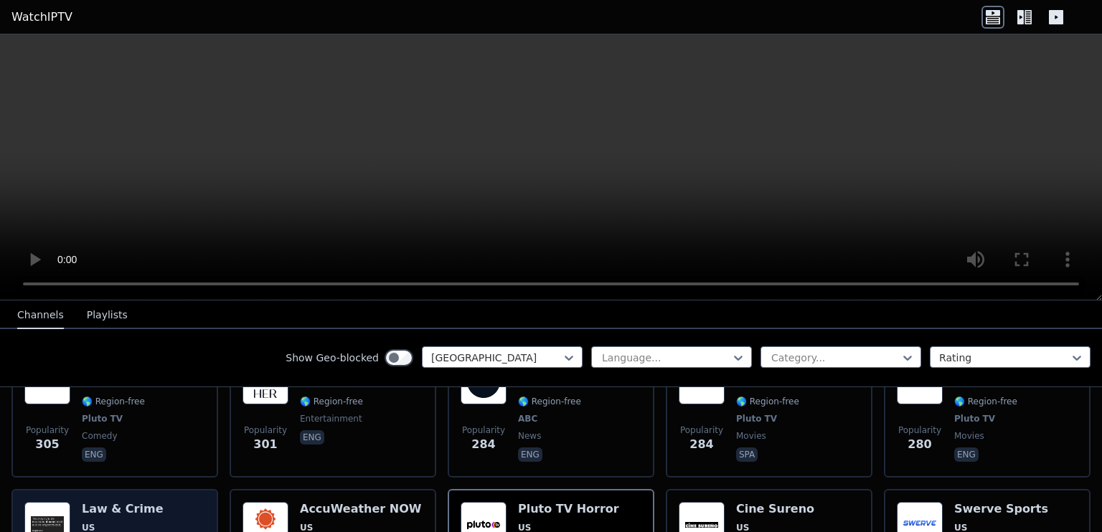
click at [88, 522] on span "US" at bounding box center [88, 527] width 13 height 11
click at [95, 522] on span "US" at bounding box center [123, 527] width 82 height 11
click at [105, 502] on h6 "Law & Crime" at bounding box center [123, 509] width 82 height 14
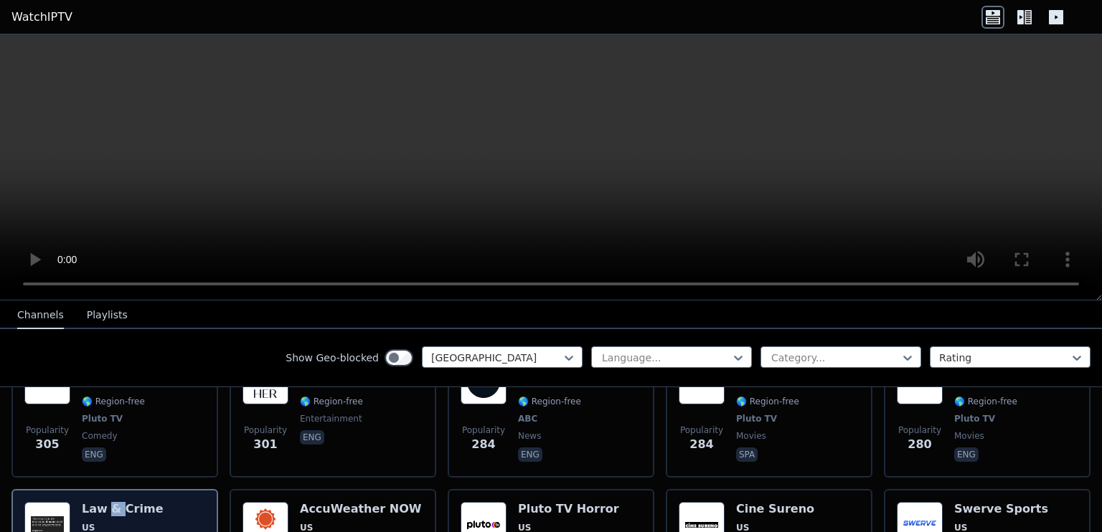
click at [49, 502] on img at bounding box center [47, 525] width 46 height 46
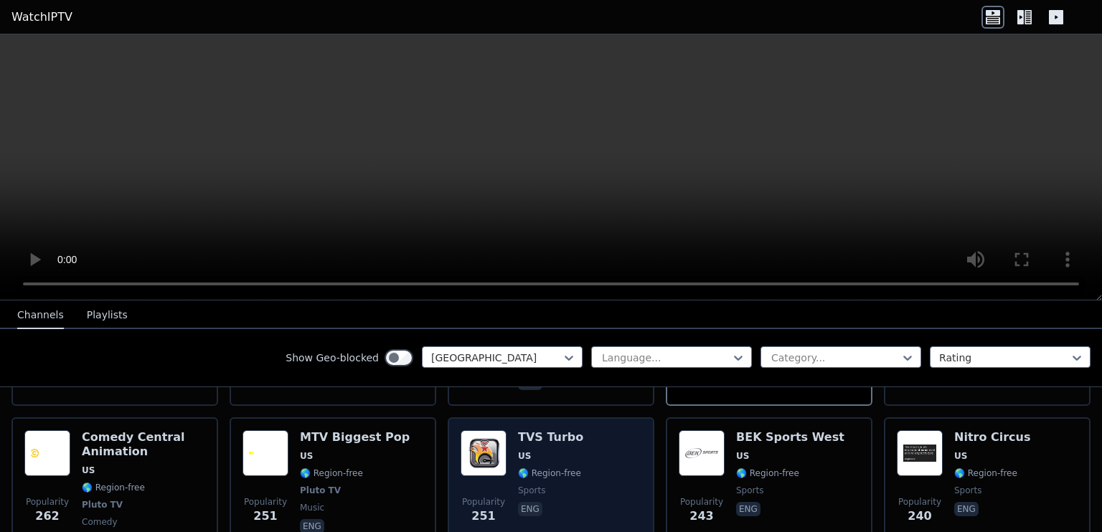
click at [539, 502] on span "eng" at bounding box center [550, 510] width 65 height 17
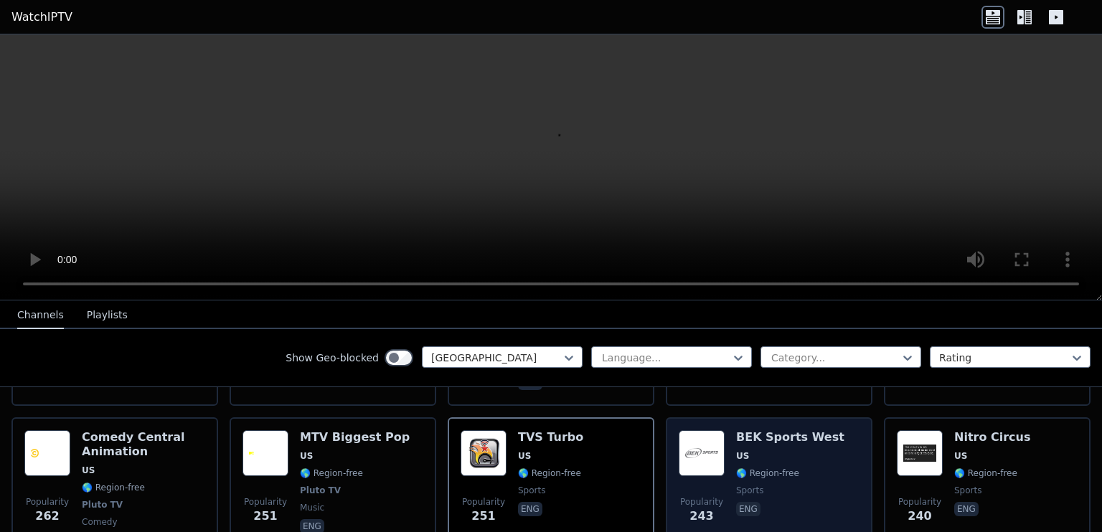
click at [829, 440] on div "Popularity 243 BEK Sports West US 🌎 Region-free sports eng" at bounding box center [769, 490] width 181 height 121
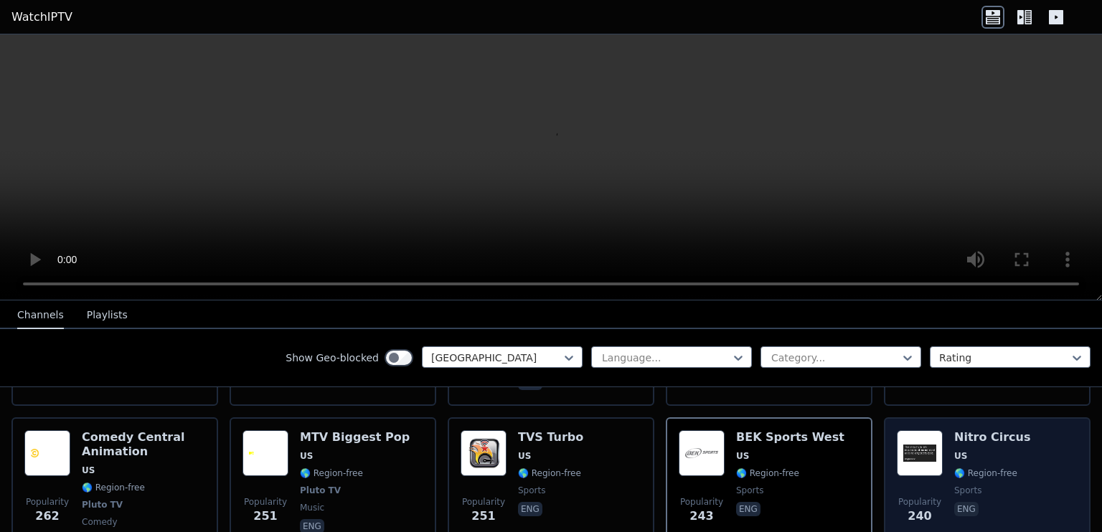
drag, startPoint x: 1047, startPoint y: 429, endPoint x: 1011, endPoint y: 425, distance: 36.1
click at [1037, 430] on div "Popularity 240 Nitro Circus US 🌎 Region-free sports eng" at bounding box center [987, 490] width 181 height 121
